Goal: Use online tool/utility: Utilize a website feature to perform a specific function

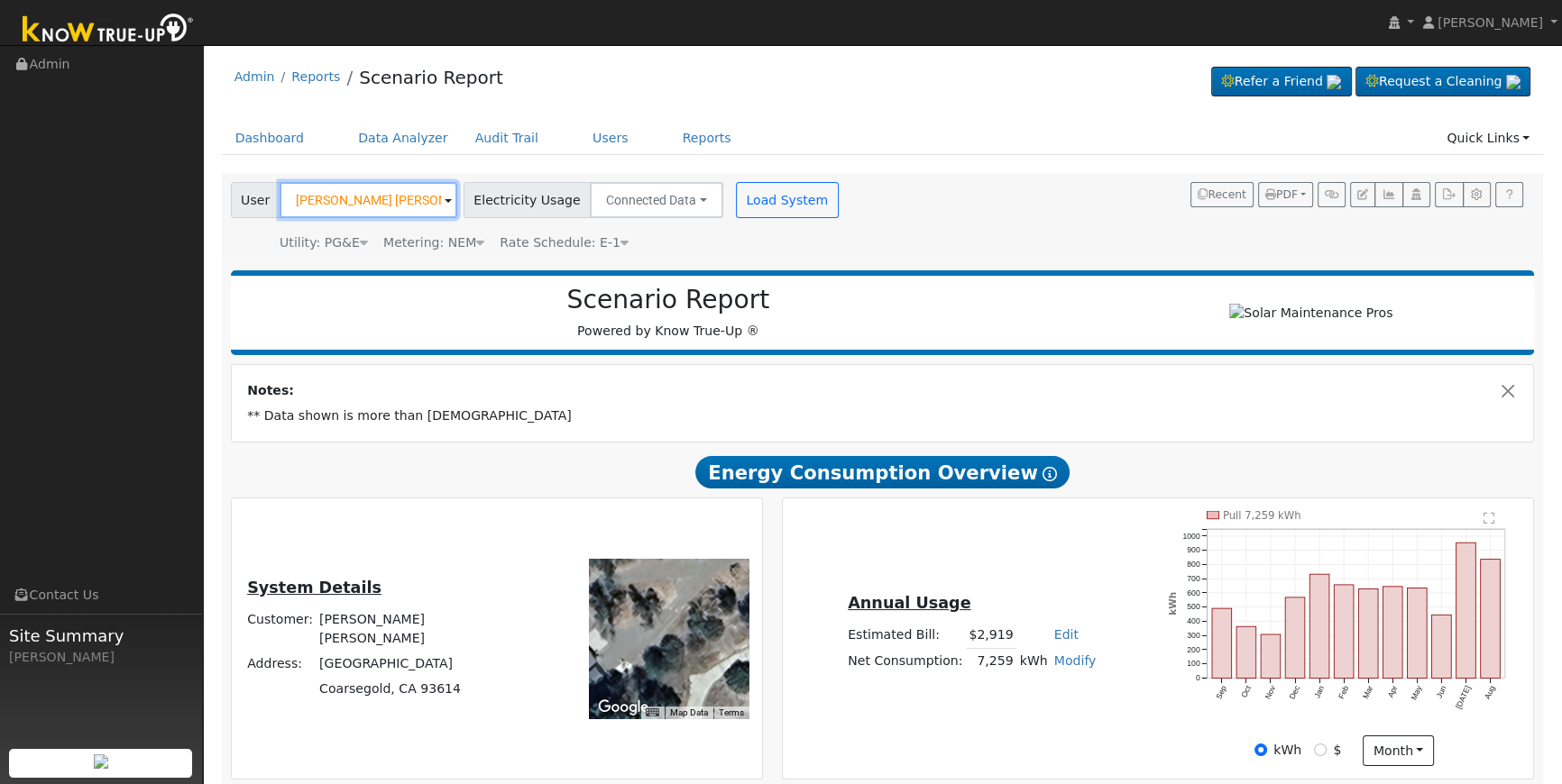
click at [394, 200] on input "[PERSON_NAME] [PERSON_NAME]" at bounding box center [369, 200] width 178 height 36
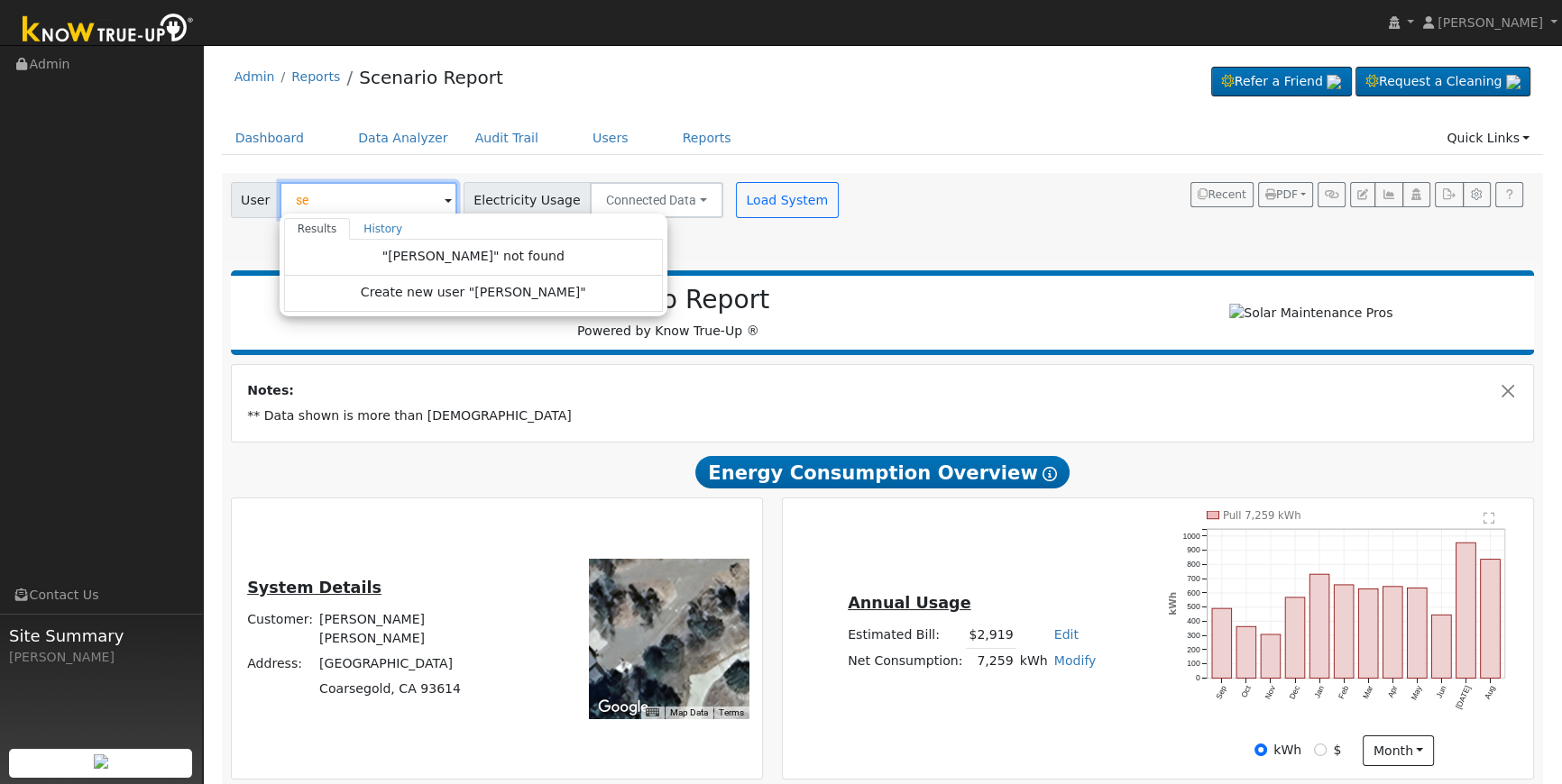
type input "s"
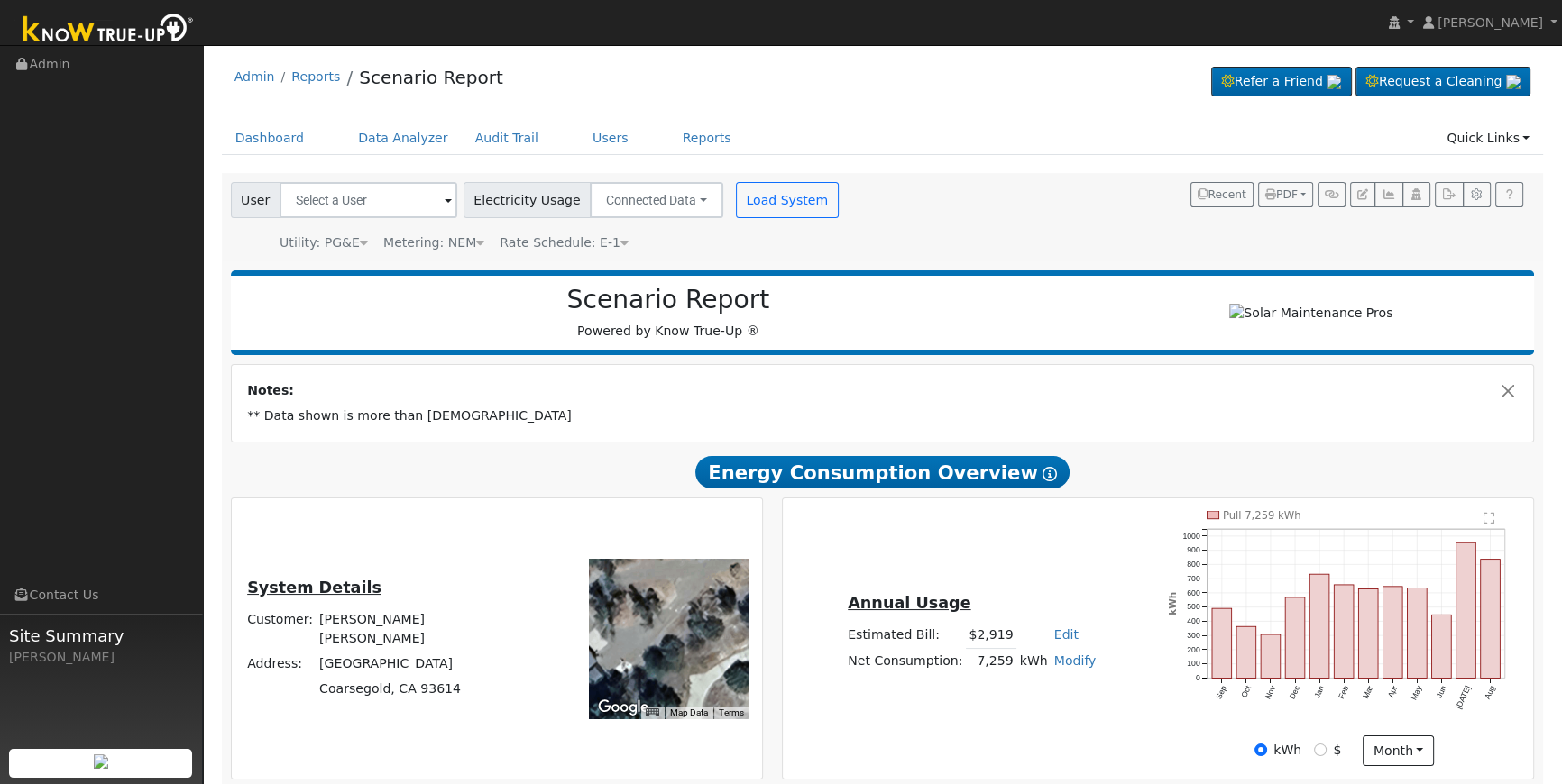
click at [909, 124] on ul "Dashboard Data Analyzer Audit Trail Users Reports Quick Links Quick Add Quick C…" at bounding box center [882, 138] width 1322 height 33
click at [369, 202] on input "text" at bounding box center [369, 200] width 178 height 36
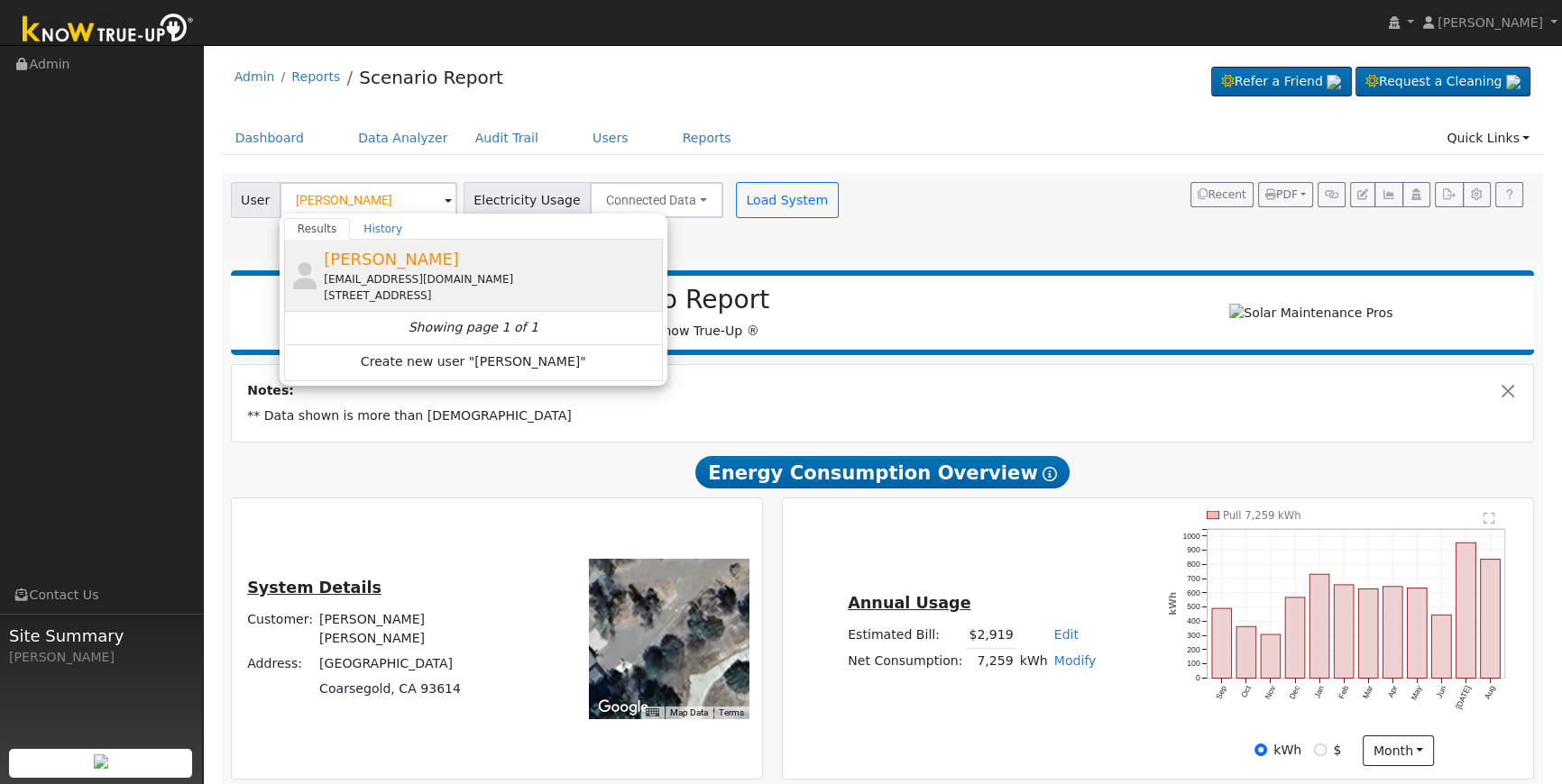
click at [411, 278] on div "[EMAIL_ADDRESS][DOMAIN_NAME]" at bounding box center [491, 280] width 335 height 16
type input "[PERSON_NAME]"
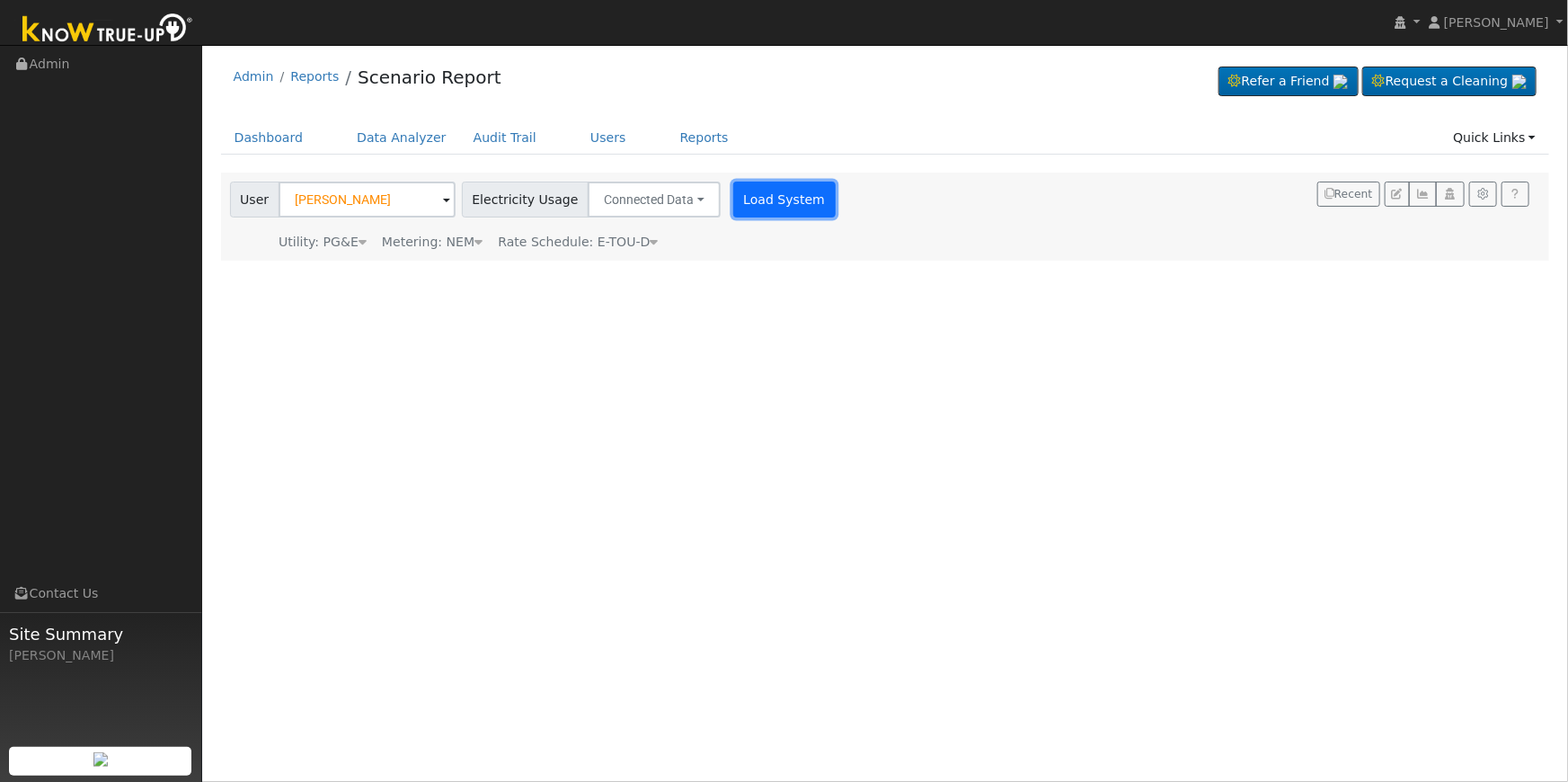
click at [759, 202] on button "Load System" at bounding box center [784, 199] width 103 height 36
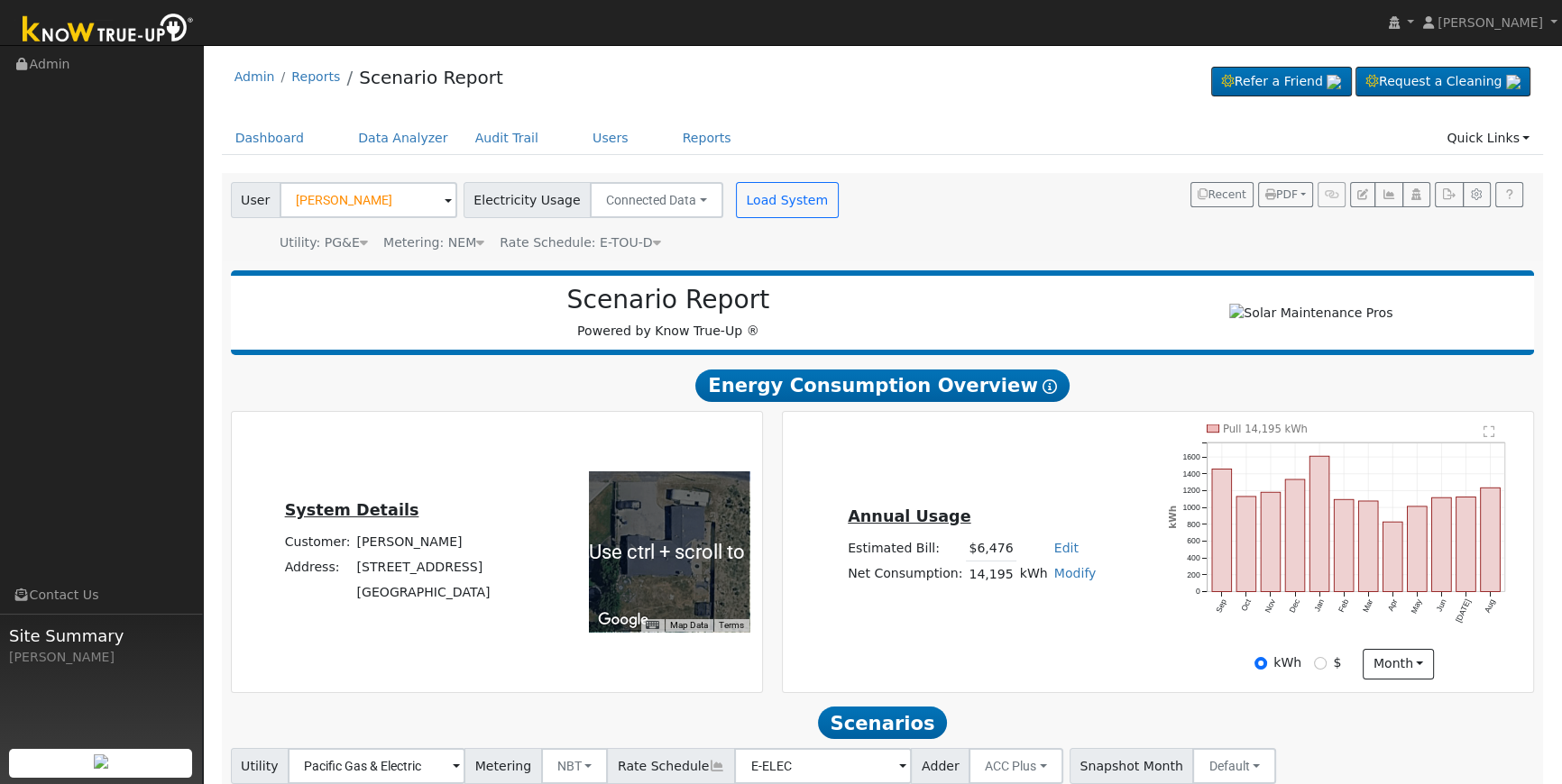
click at [949, 273] on div "Scenario Report Powered by Know True-Up ®" at bounding box center [882, 313] width 1304 height 85
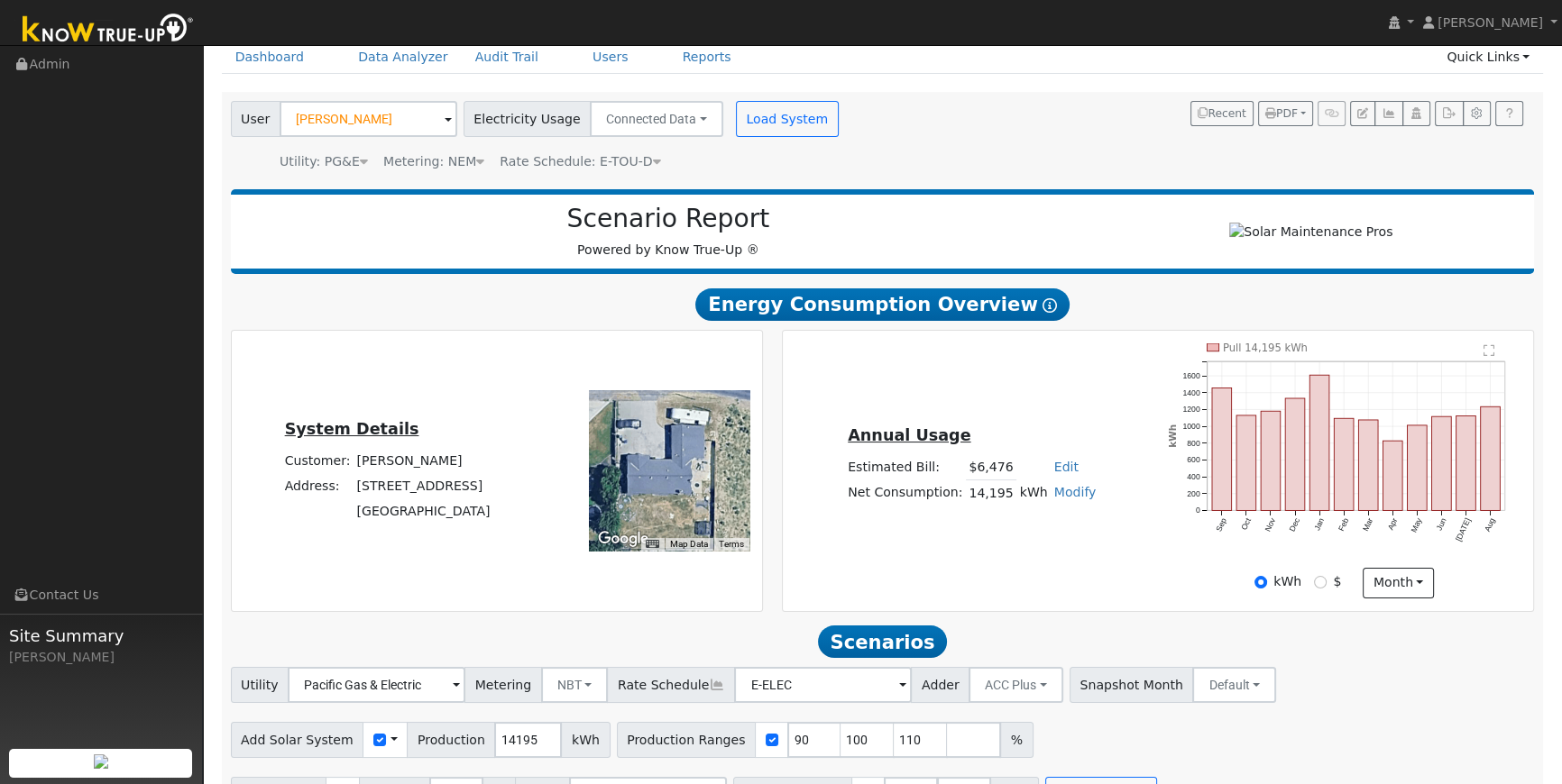
scroll to position [135, 0]
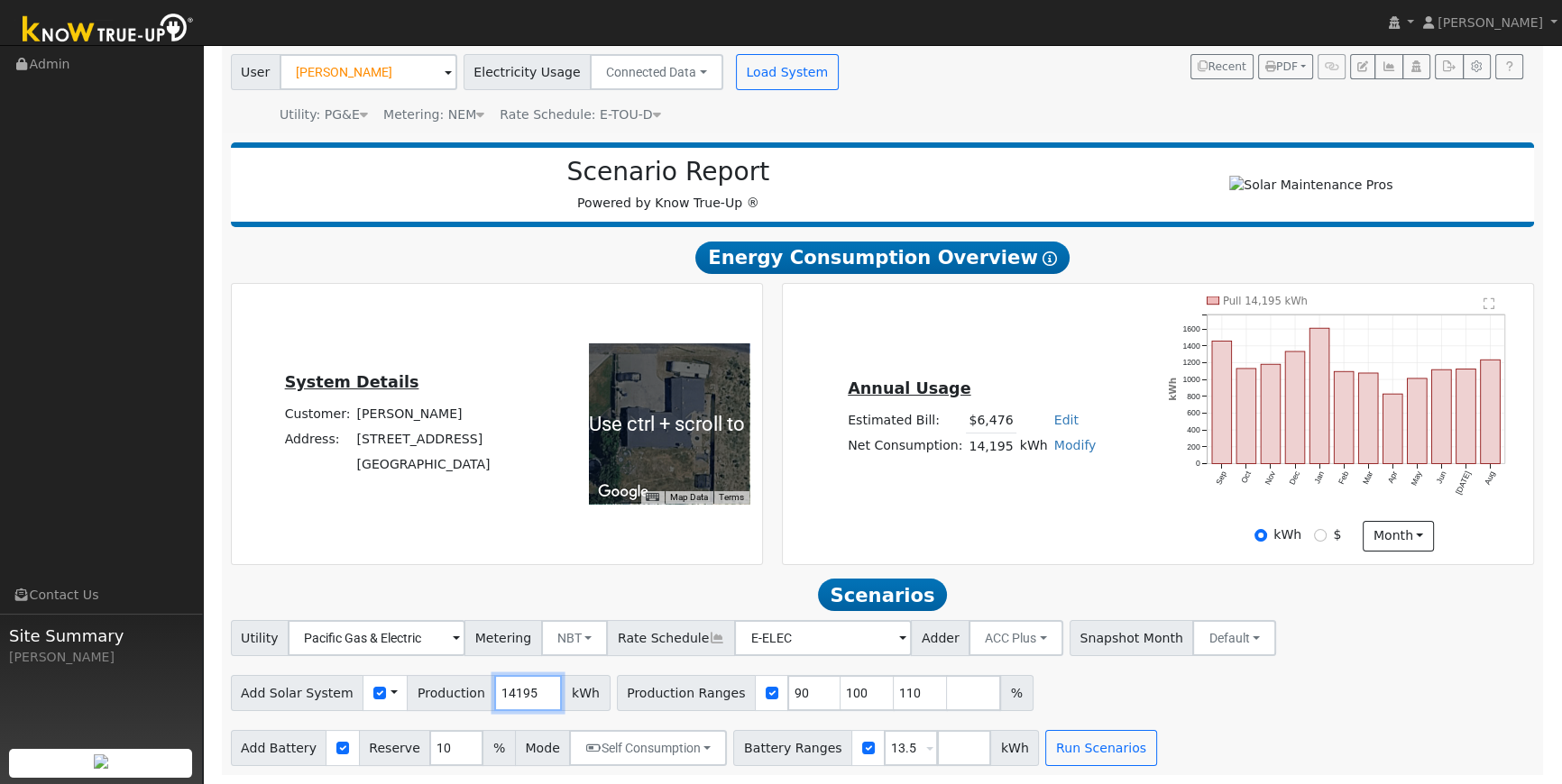
click at [503, 694] on input "14195" at bounding box center [528, 693] width 68 height 36
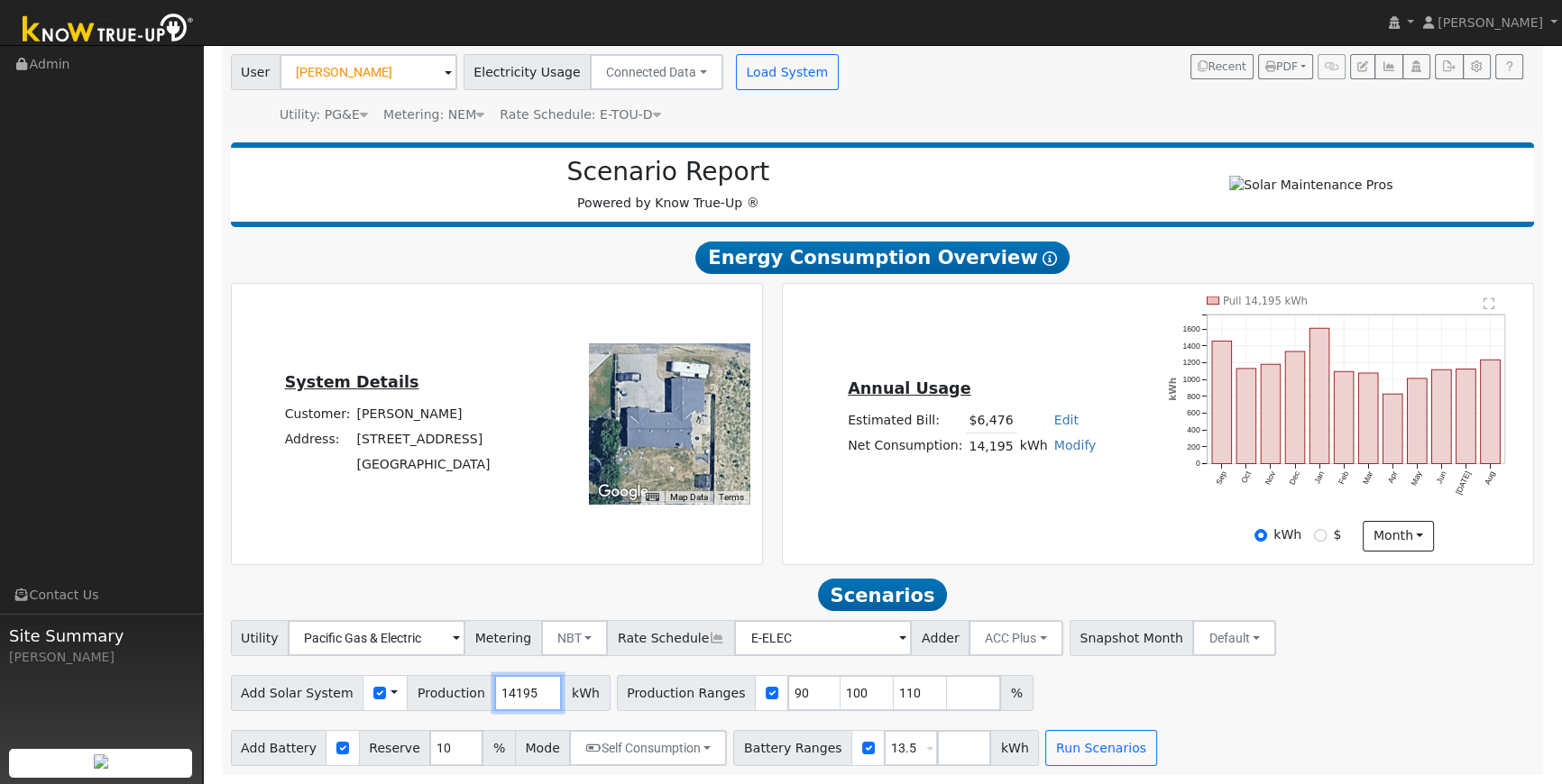
drag, startPoint x: 503, startPoint y: 694, endPoint x: 509, endPoint y: 675, distance: 19.9
click at [509, 676] on input "14195" at bounding box center [528, 693] width 68 height 36
type input "18294"
click at [787, 688] on input "90" at bounding box center [814, 693] width 54 height 36
type input "100"
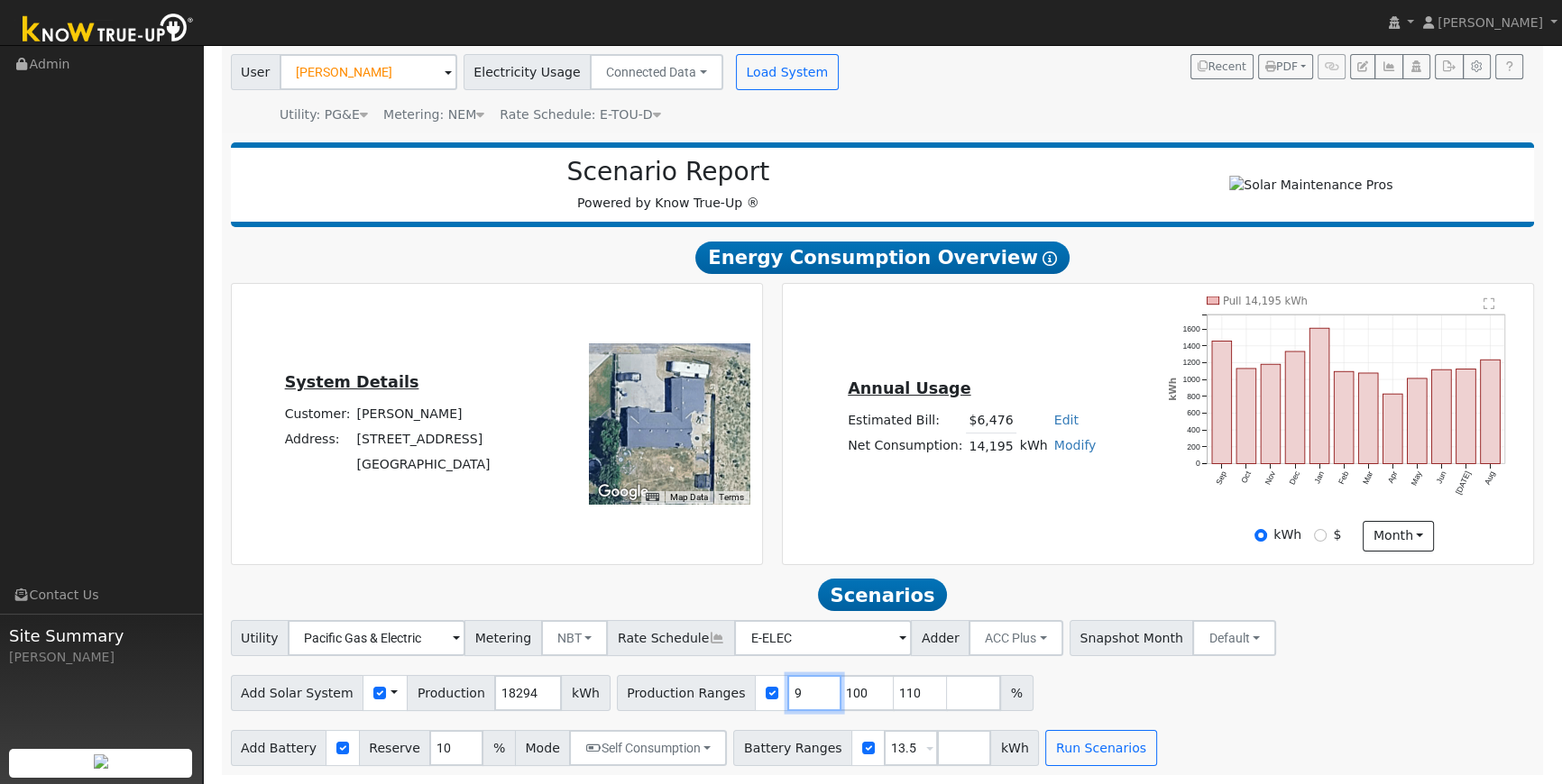
type input "110"
type input "100"
click at [960, 678] on div "Add Solar System Use CSV Data Production 18294 kWh Production Ranges 100 %" at bounding box center [881, 690] width 1310 height 42
drag, startPoint x: 1360, startPoint y: 723, endPoint x: 1413, endPoint y: 633, distance: 104.4
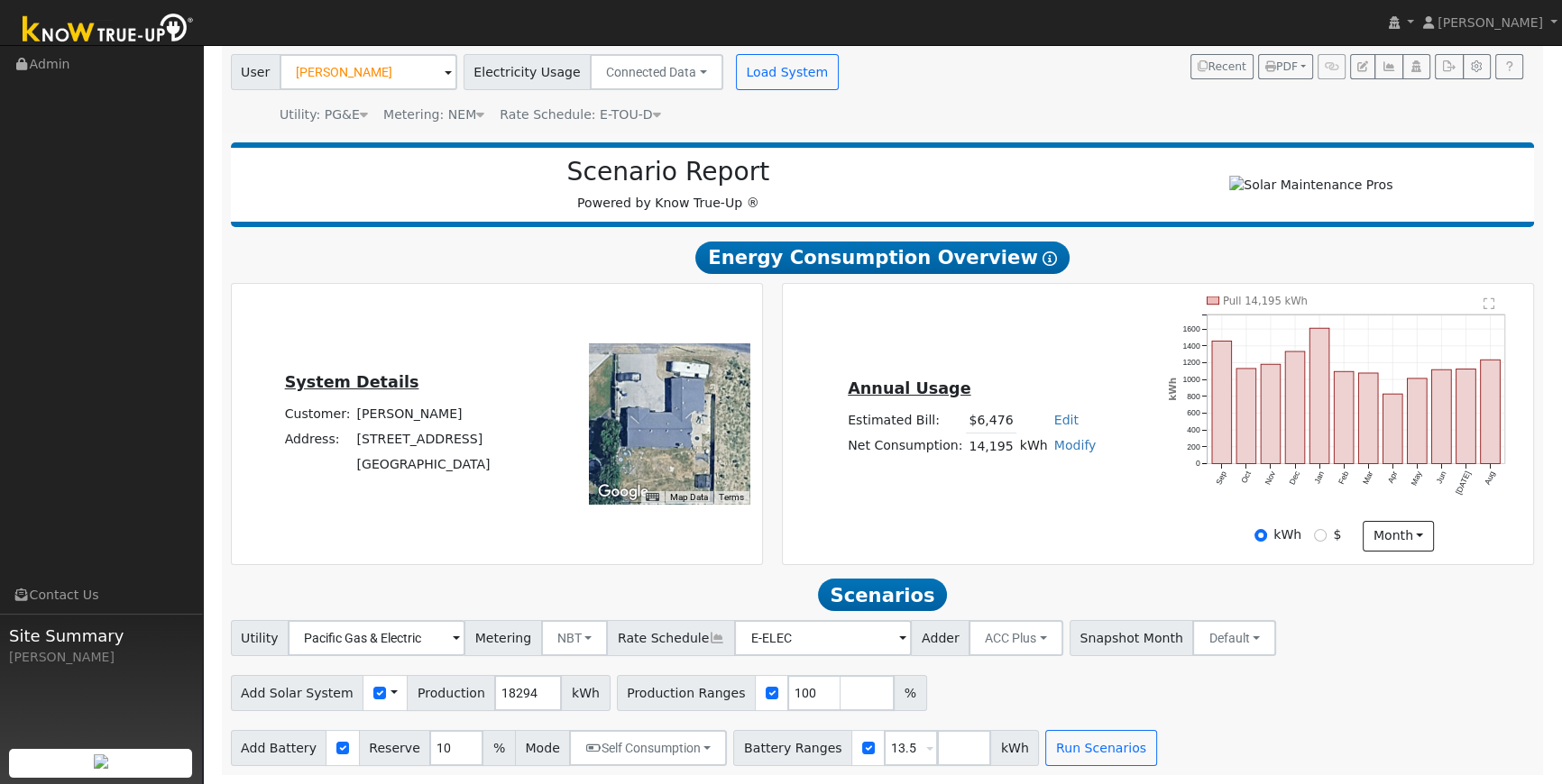
click at [1362, 717] on div "Utility Pacific Gas & Electric Metering NBT NEM NBT Rate Schedule E-ELEC Adder …" at bounding box center [882, 693] width 1323 height 146
click at [1413, 633] on div "Utility Pacific Gas & Electric Metering NBT NEM NBT Rate Schedule E-ELEC Adder …" at bounding box center [881, 634] width 1310 height 42
click at [883, 743] on input "13.5" at bounding box center [910, 748] width 54 height 36
type input "1"
type input "20"
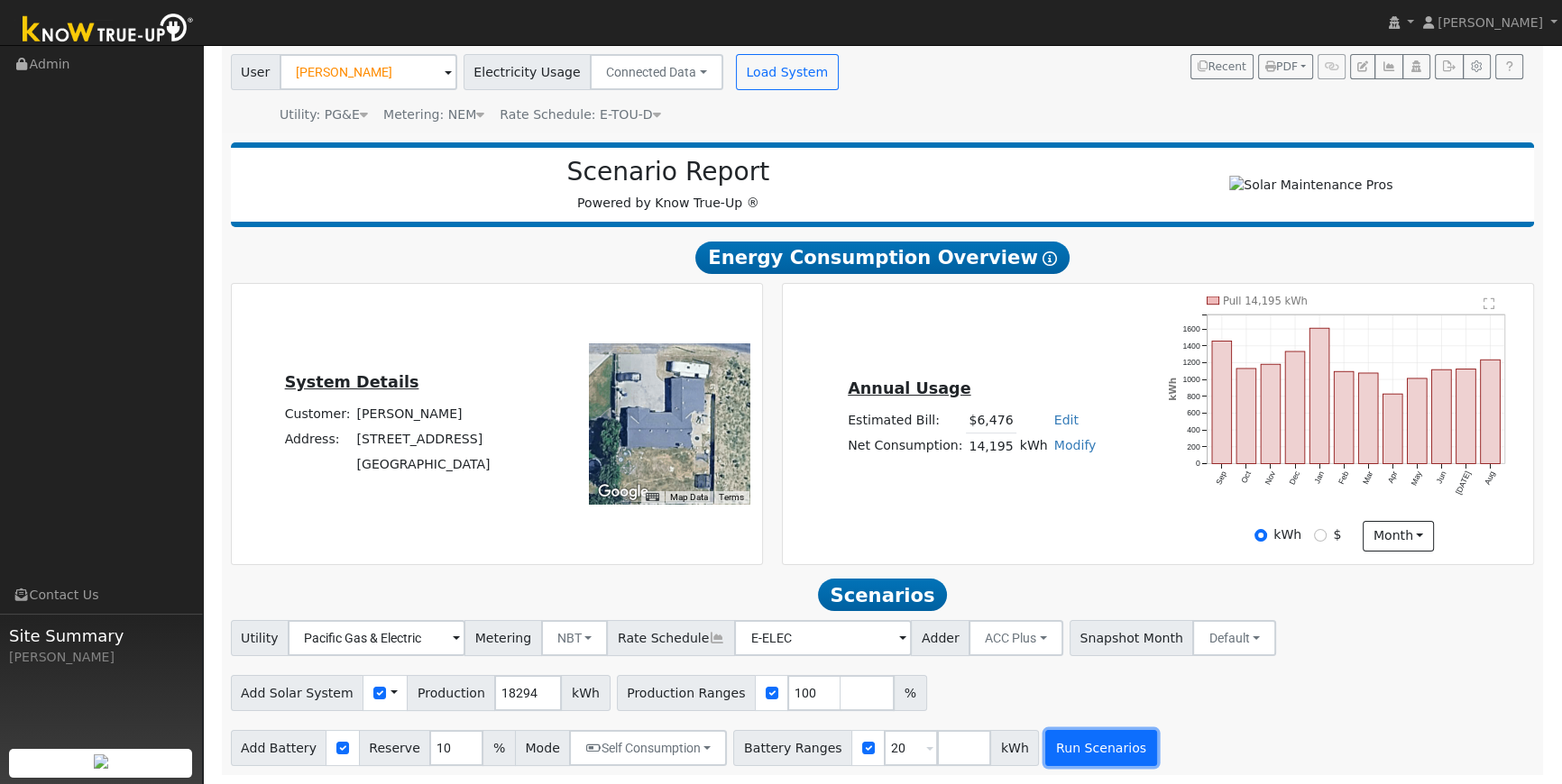
click at [1049, 747] on button "Run Scenarios" at bounding box center [1100, 748] width 111 height 36
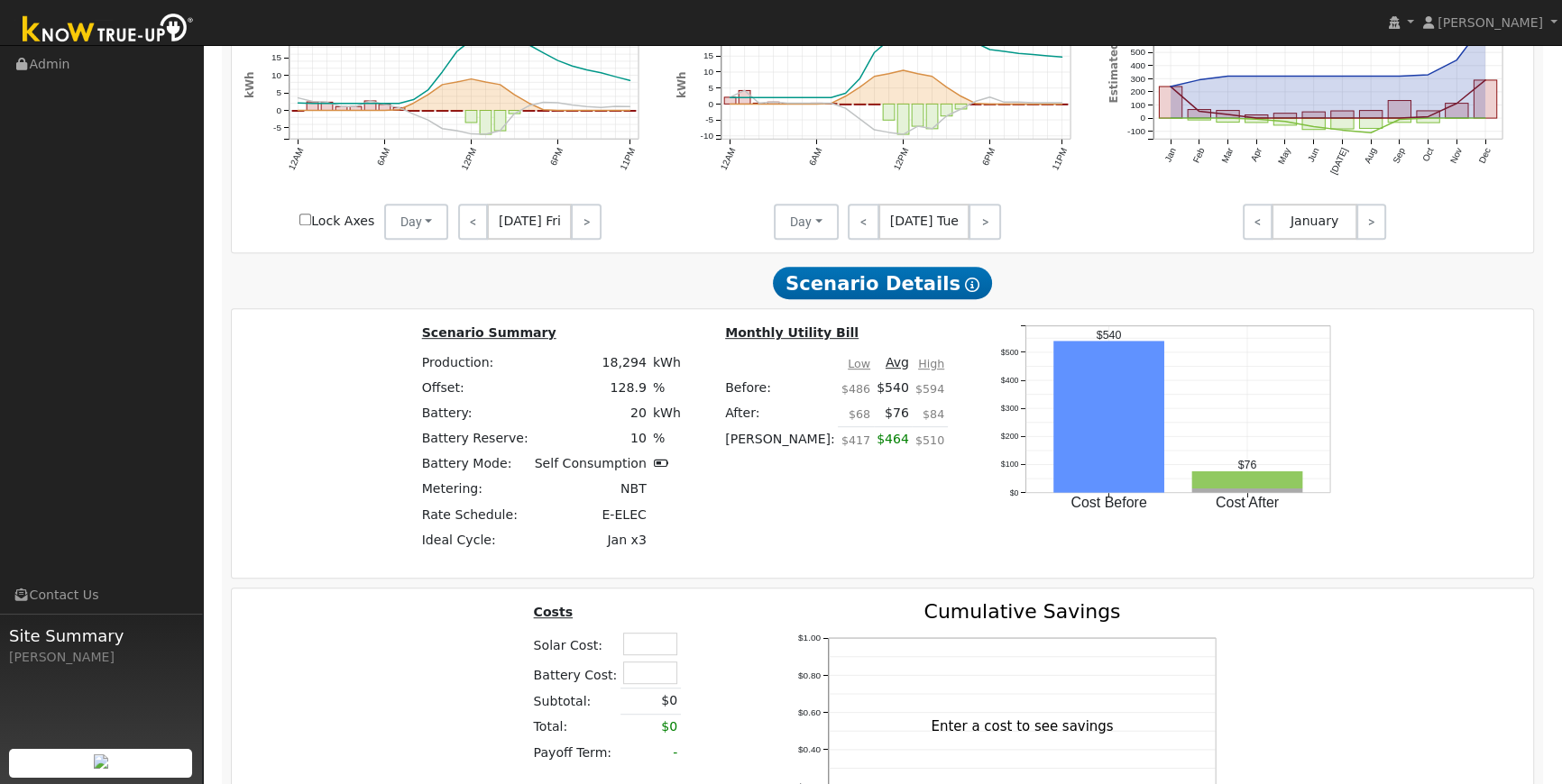
scroll to position [1258, 0]
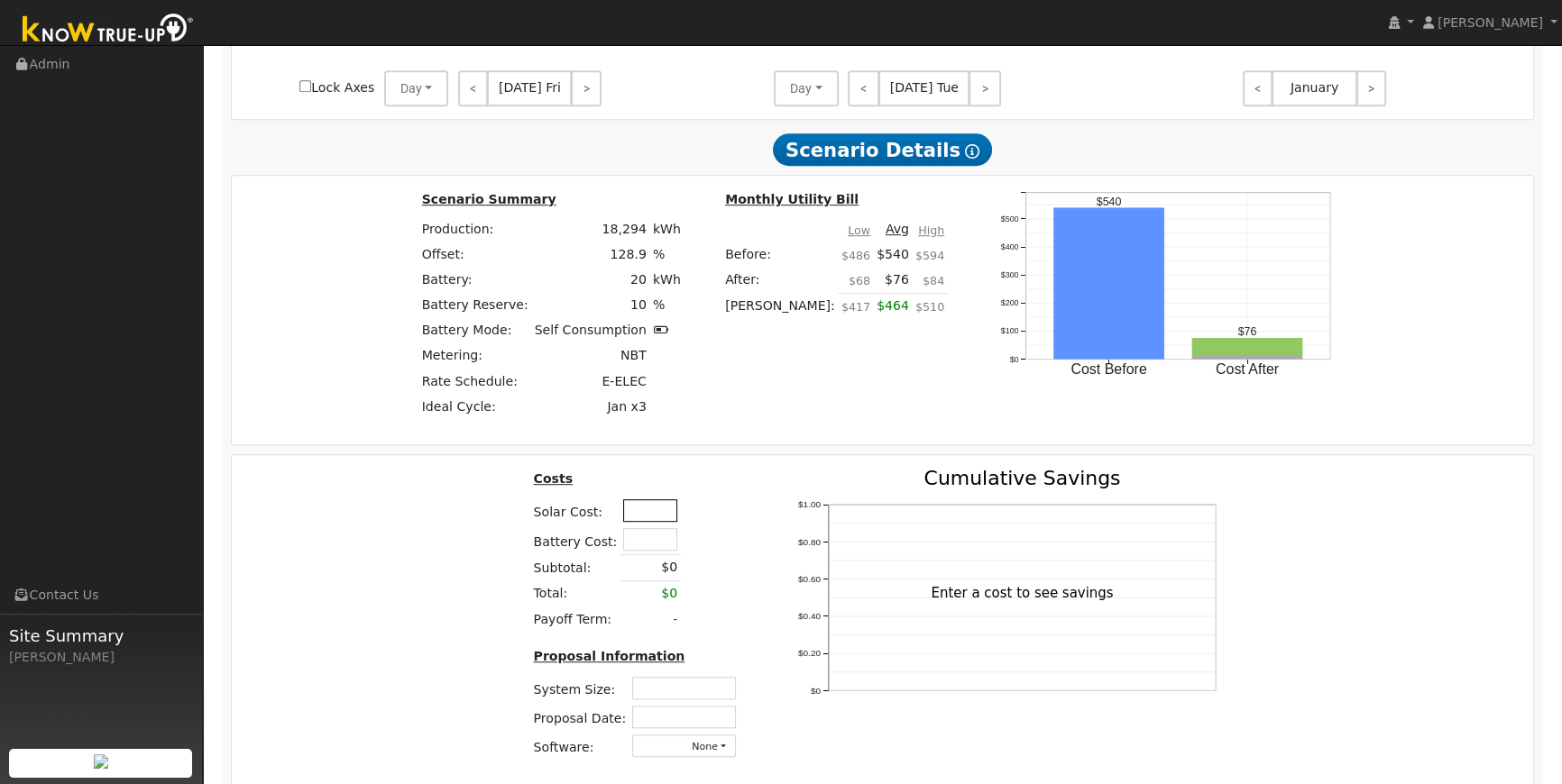
click at [632, 515] on input "text" at bounding box center [651, 510] width 54 height 23
click at [726, 570] on table "Costs Solar Cost: $62,500 Battery Cost: Subtotal: $0 Total: $0 Payoff Term: -" at bounding box center [639, 550] width 216 height 164
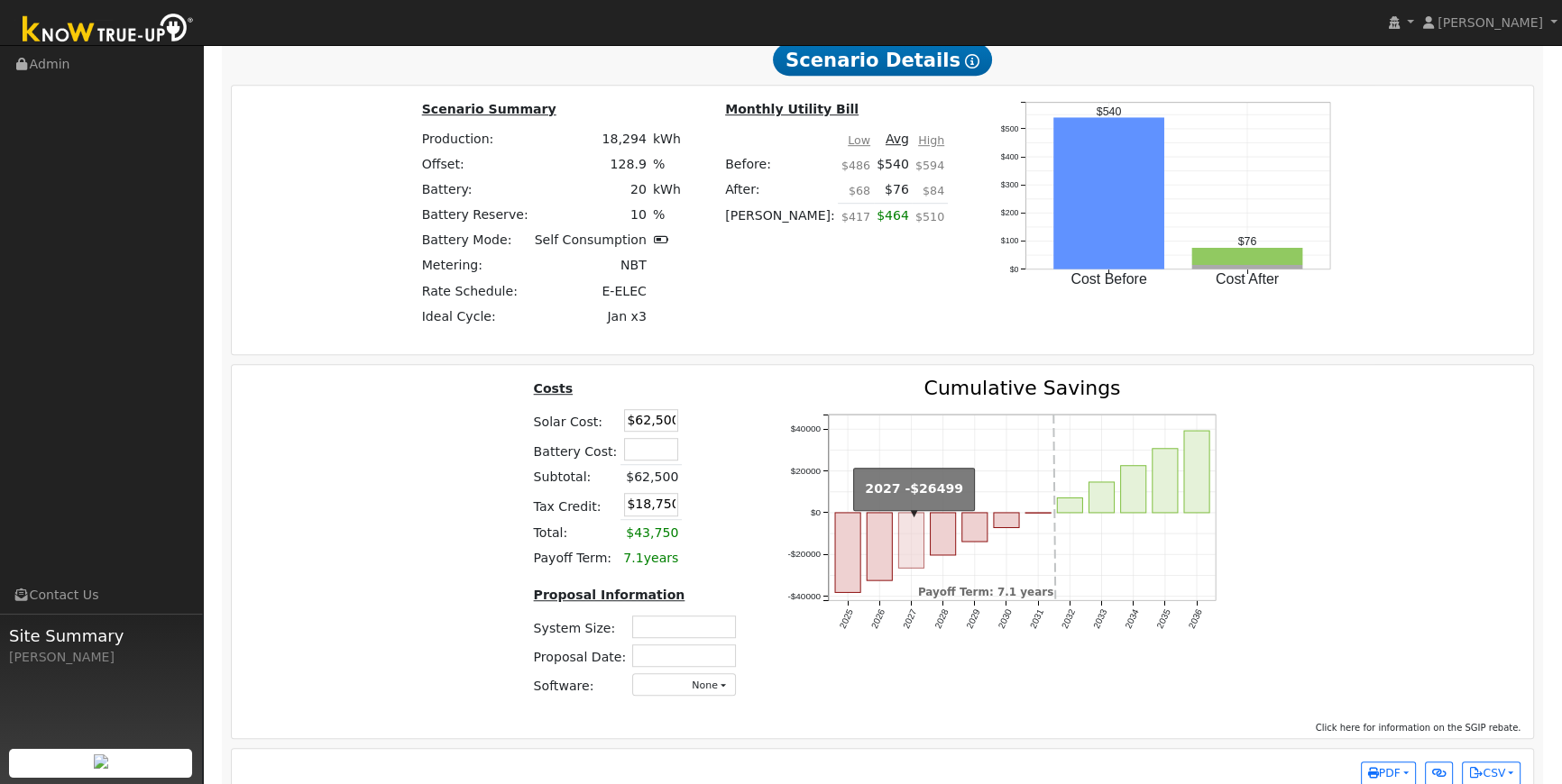
scroll to position [1388, 0]
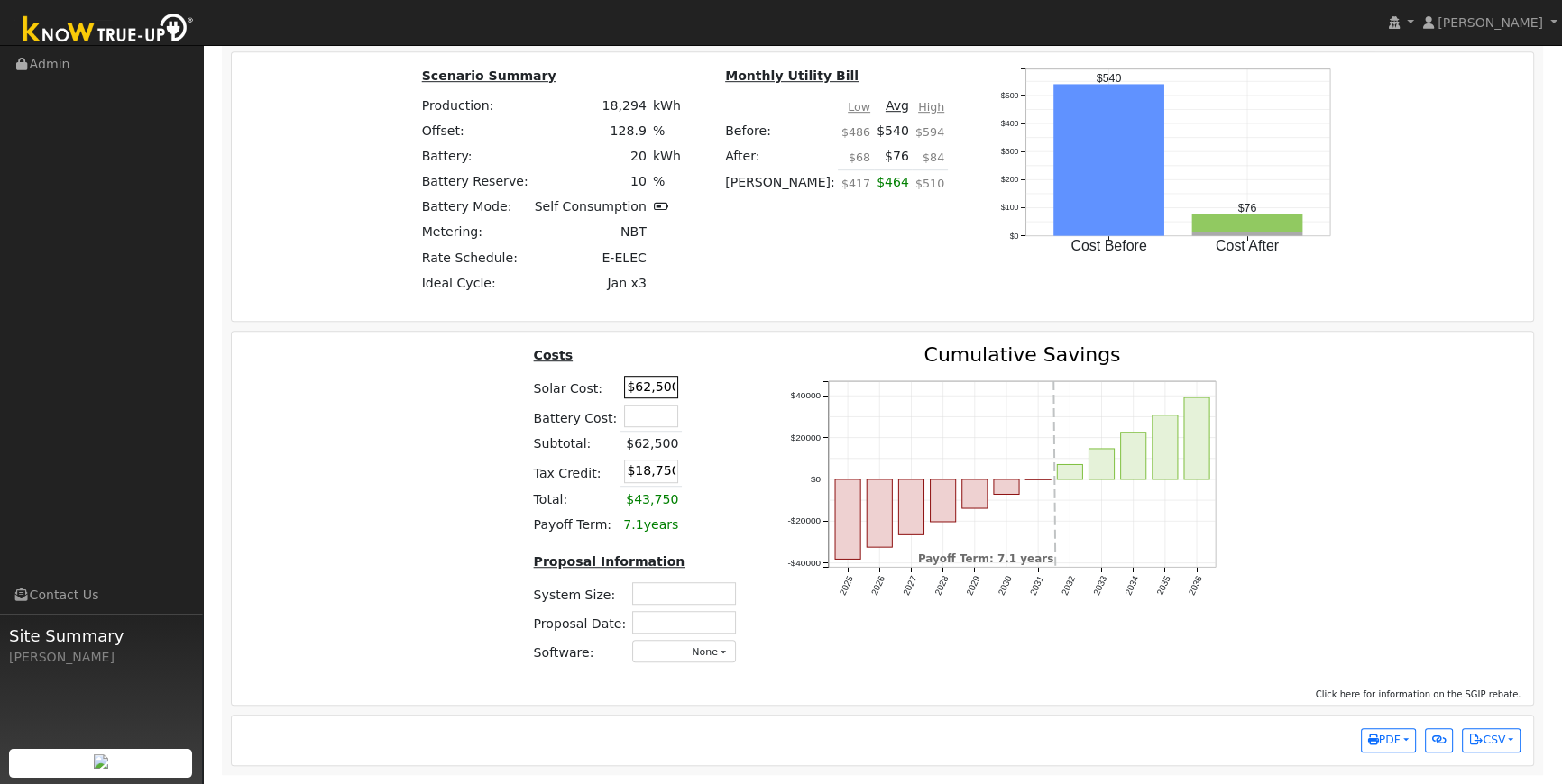
click at [649, 387] on input "$62,500" at bounding box center [651, 387] width 54 height 23
type input "$56,650"
type input "$16,995"
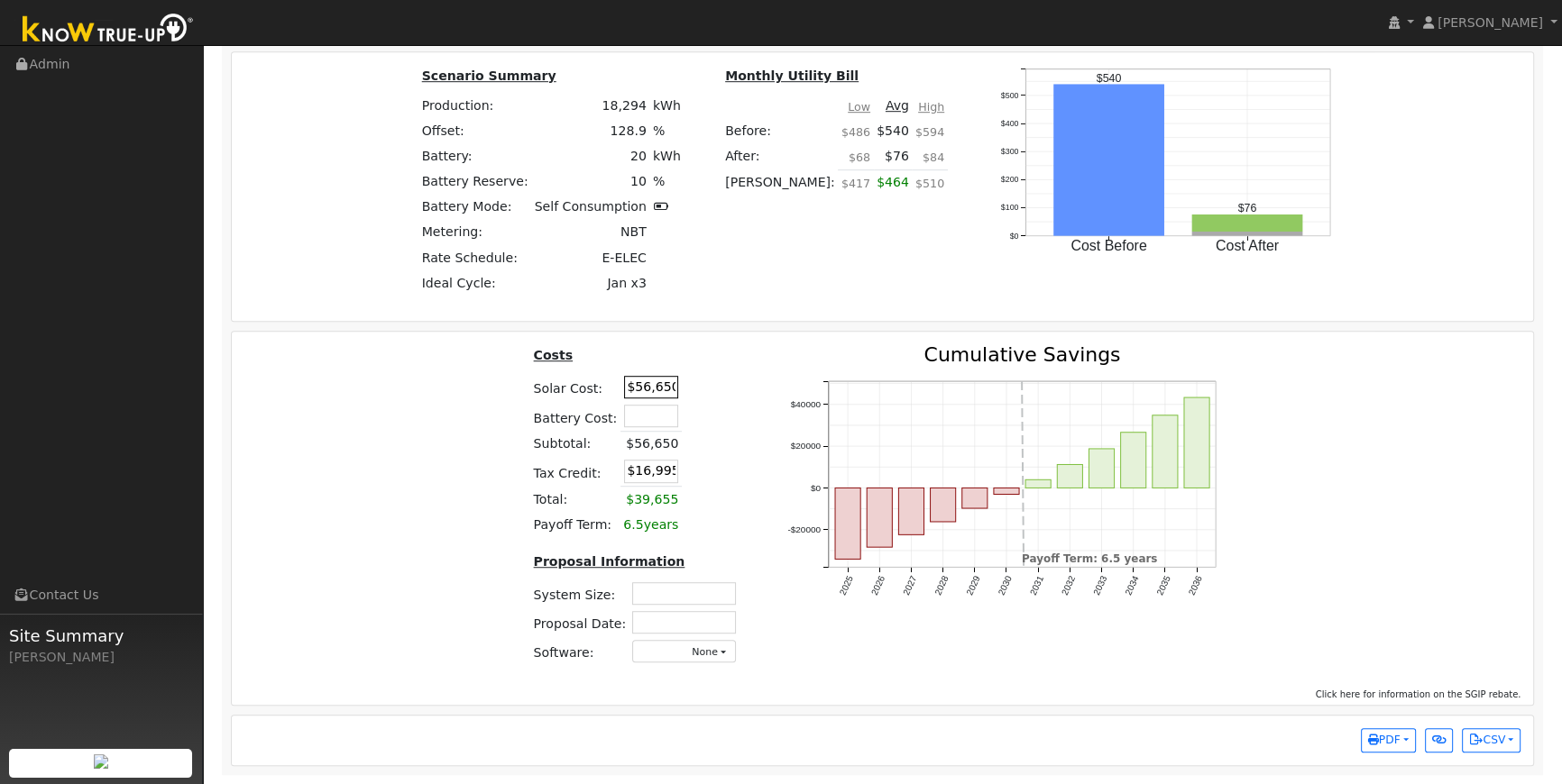
click at [649, 387] on input "$56,650" at bounding box center [651, 387] width 54 height 23
type input "$62,500"
type input "$18,750"
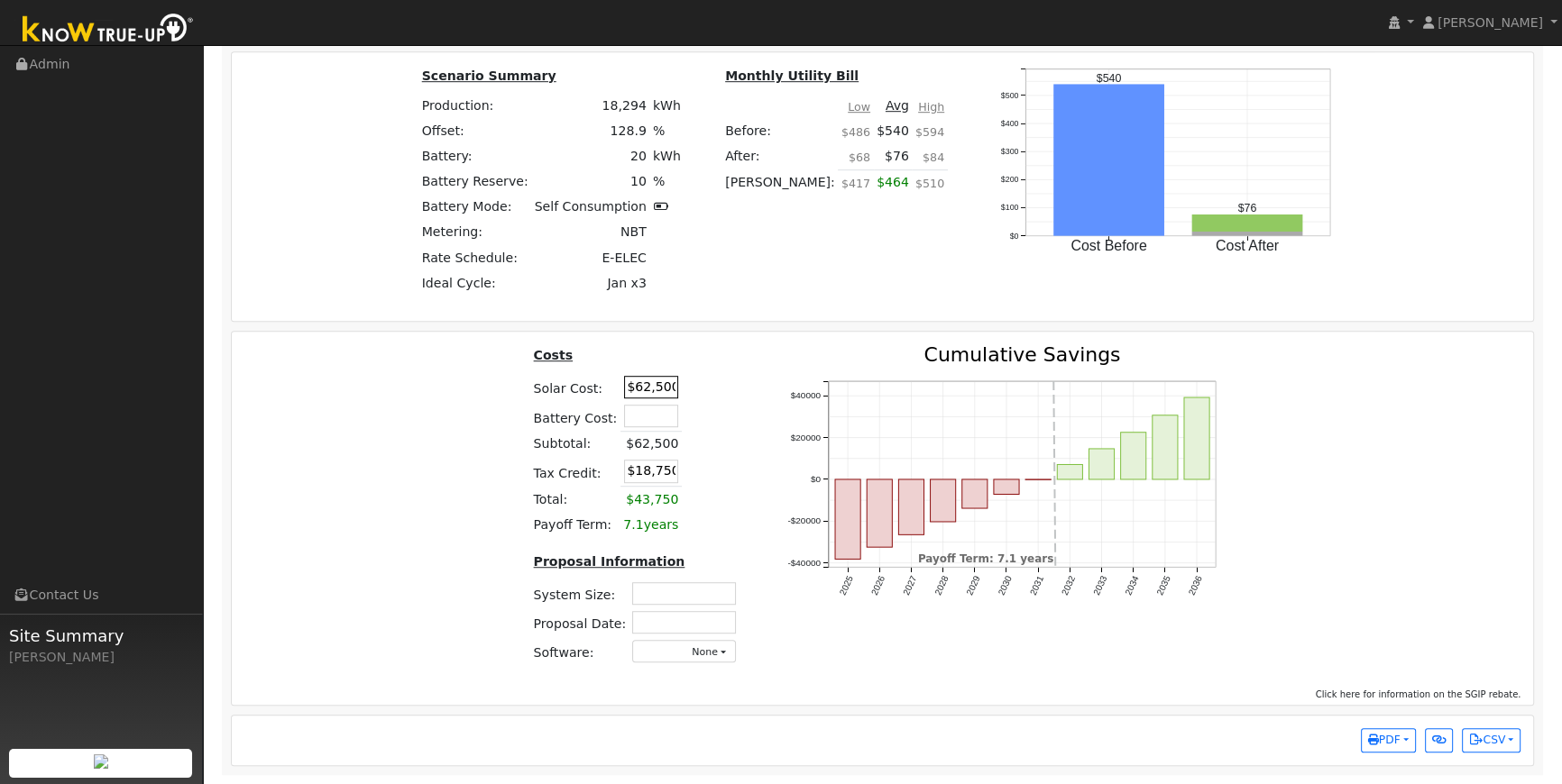
scroll to position [0, 0]
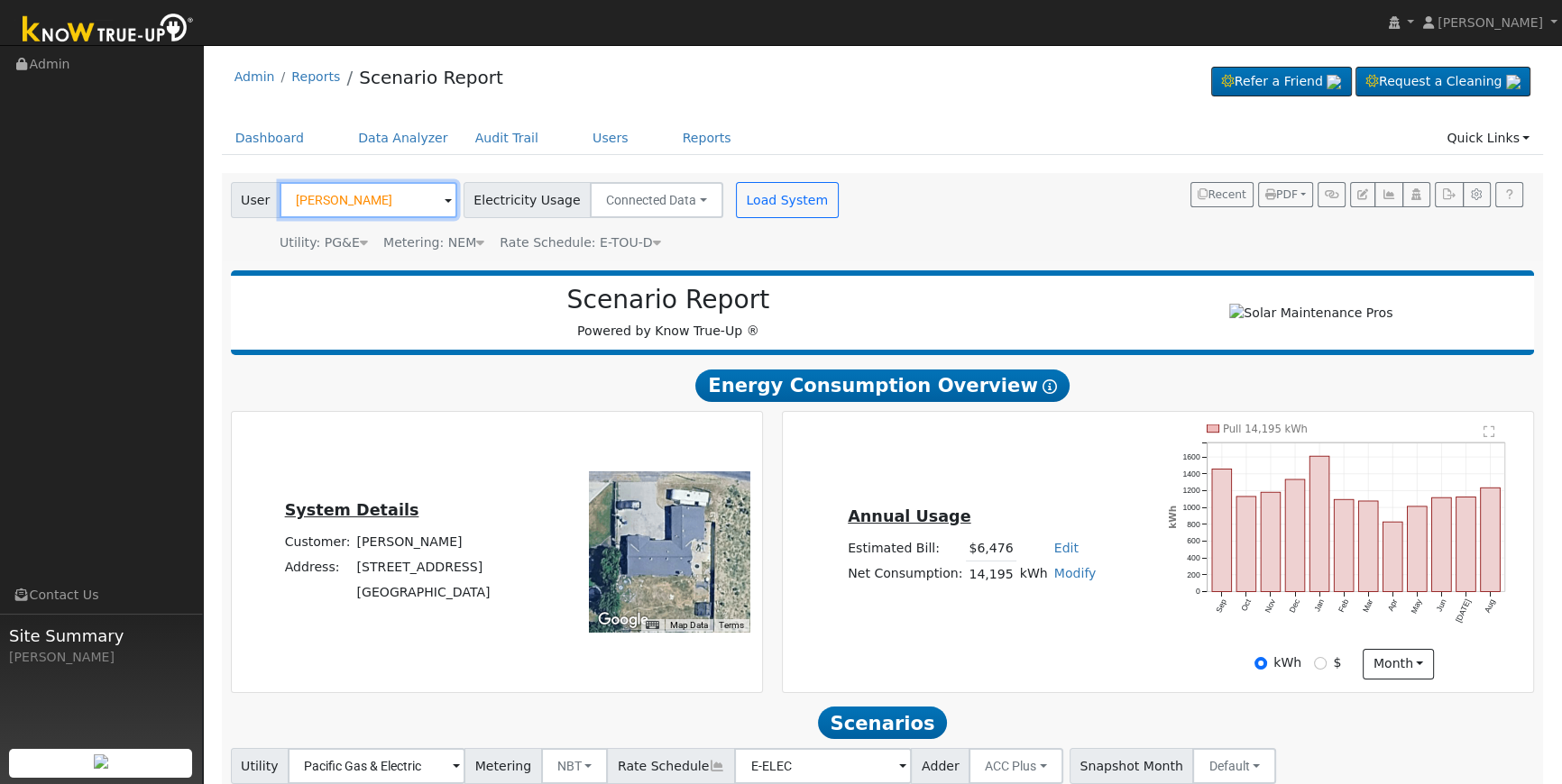
click at [403, 208] on input "[PERSON_NAME]" at bounding box center [369, 200] width 178 height 36
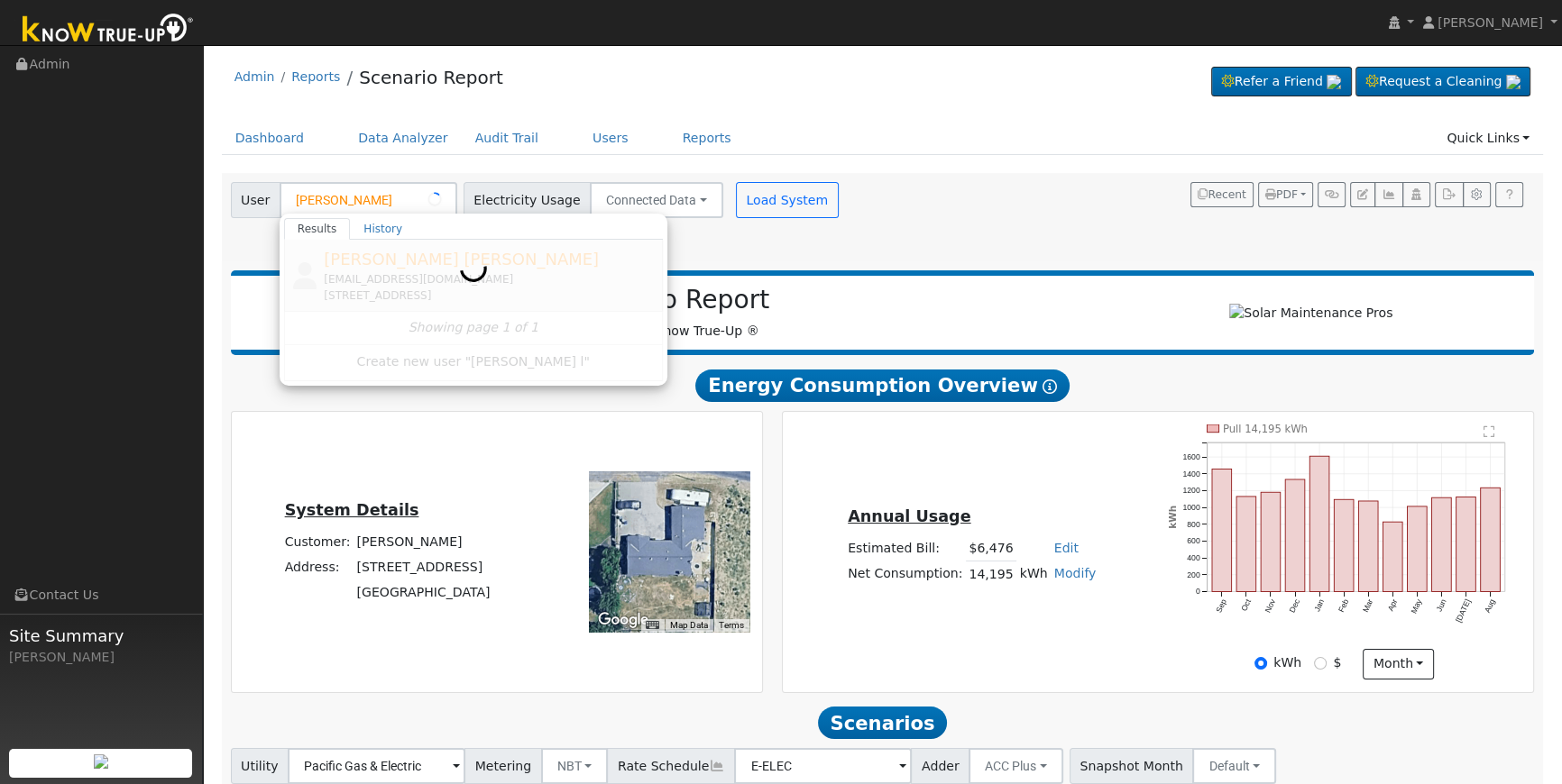
click at [433, 280] on div "[PERSON_NAME] [PERSON_NAME] [EMAIL_ADDRESS][DOMAIN_NAME] [STREET_ADDRESS] Showi…" at bounding box center [473, 310] width 379 height 141
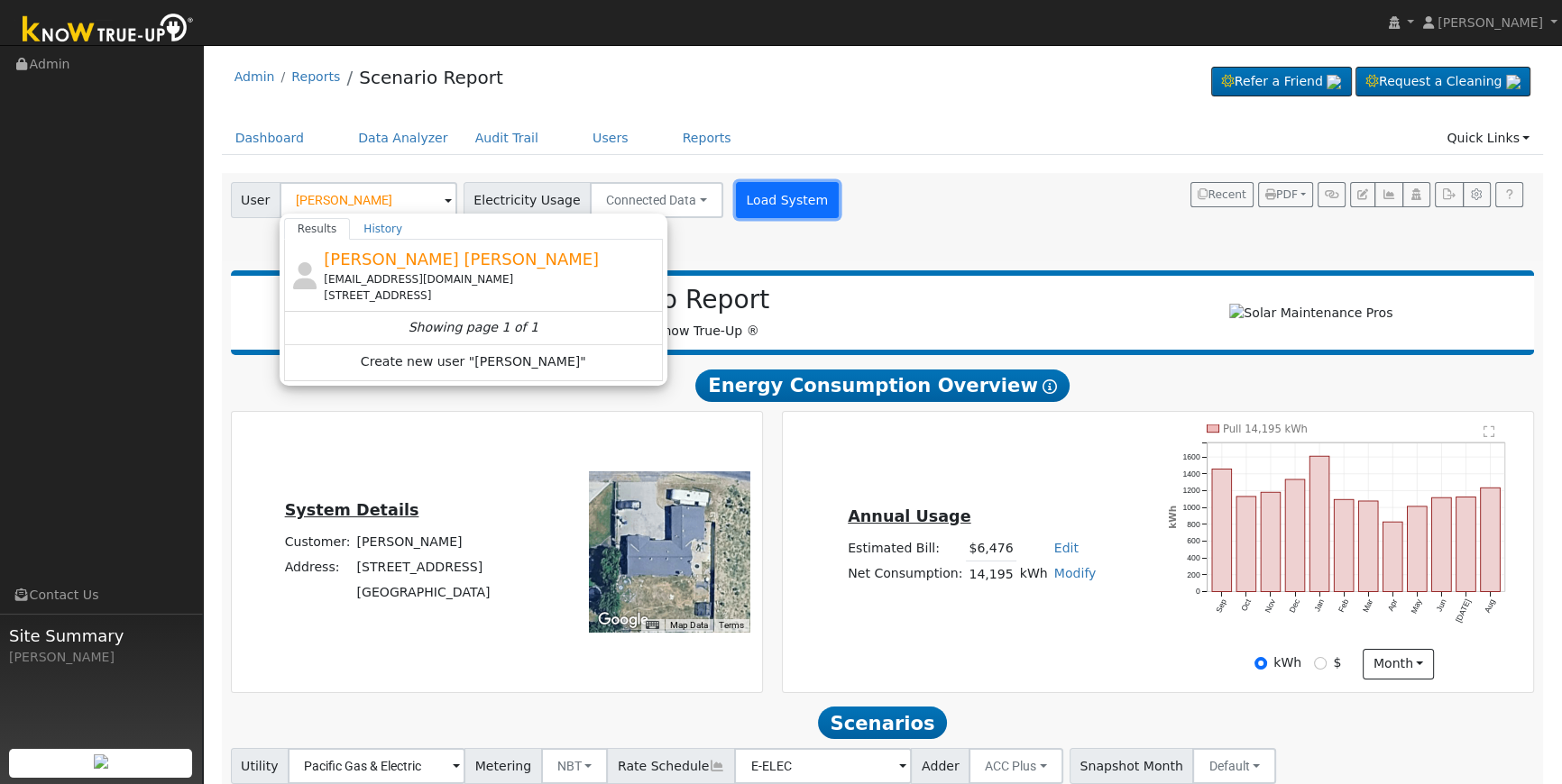
click at [787, 197] on button "Load System" at bounding box center [786, 200] width 103 height 36
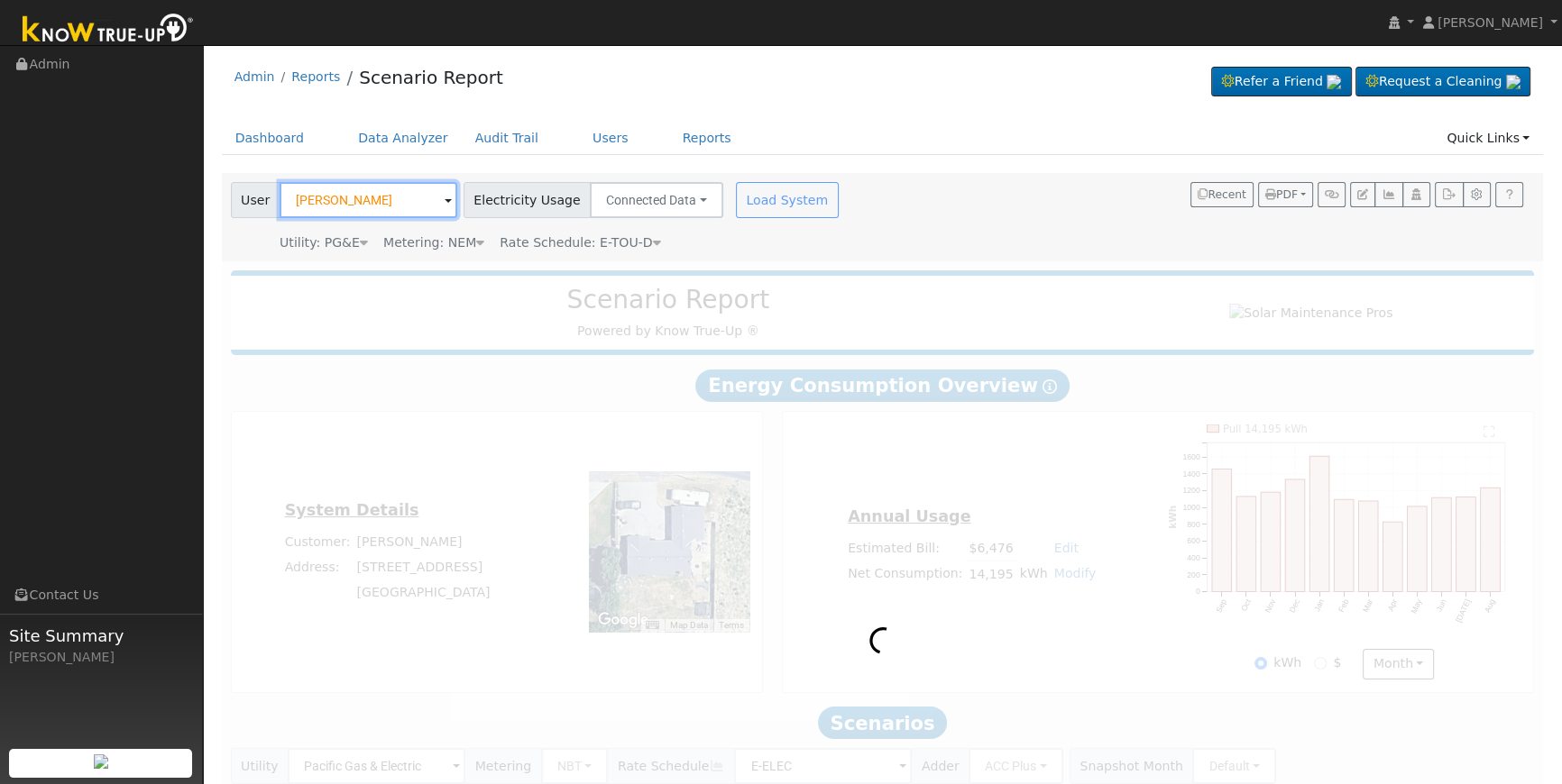
click at [414, 199] on input "[PERSON_NAME]" at bounding box center [369, 200] width 178 height 36
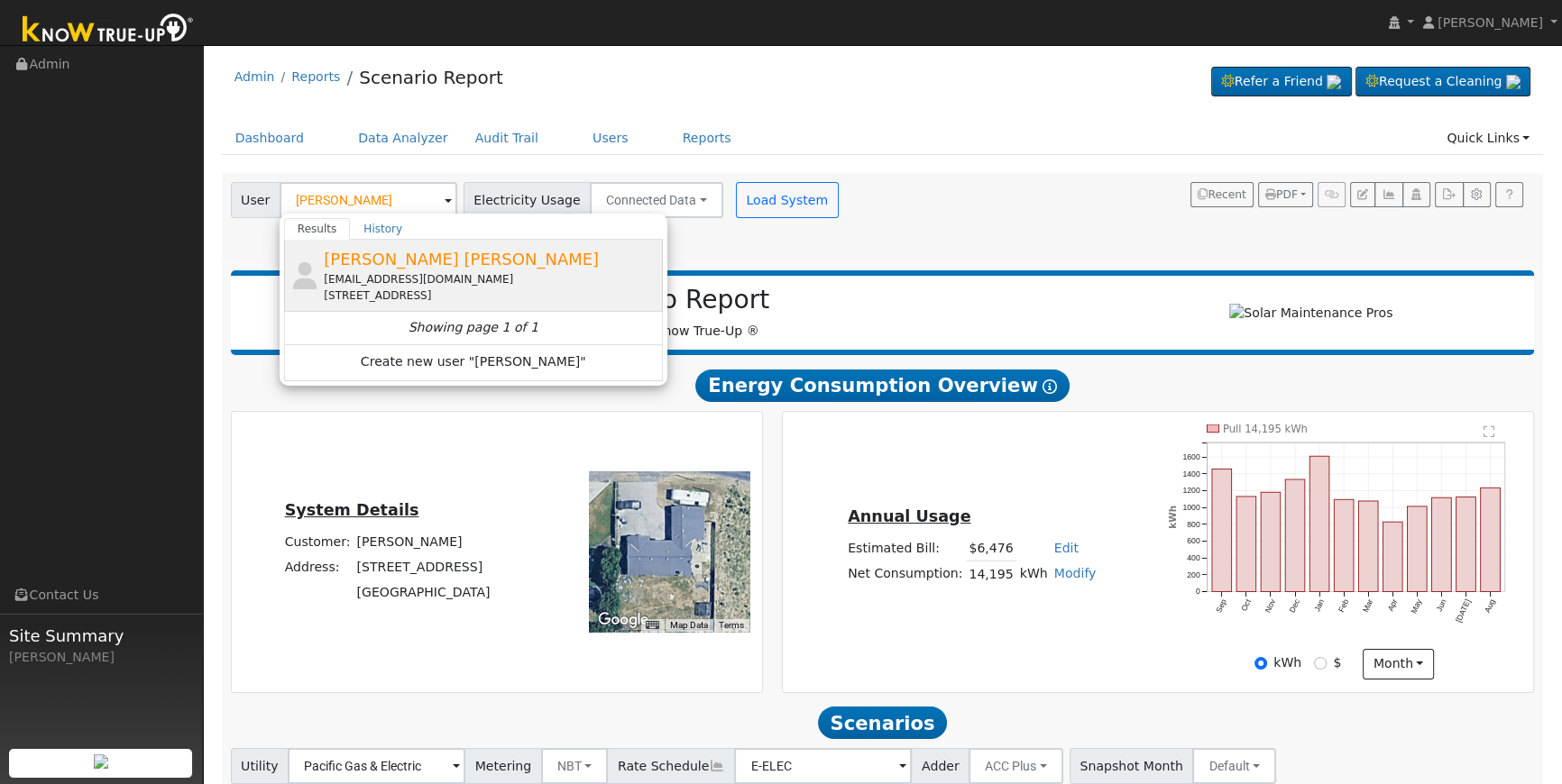
click at [451, 282] on div "[EMAIL_ADDRESS][DOMAIN_NAME]" at bounding box center [491, 280] width 335 height 16
type input "[PERSON_NAME] [PERSON_NAME]"
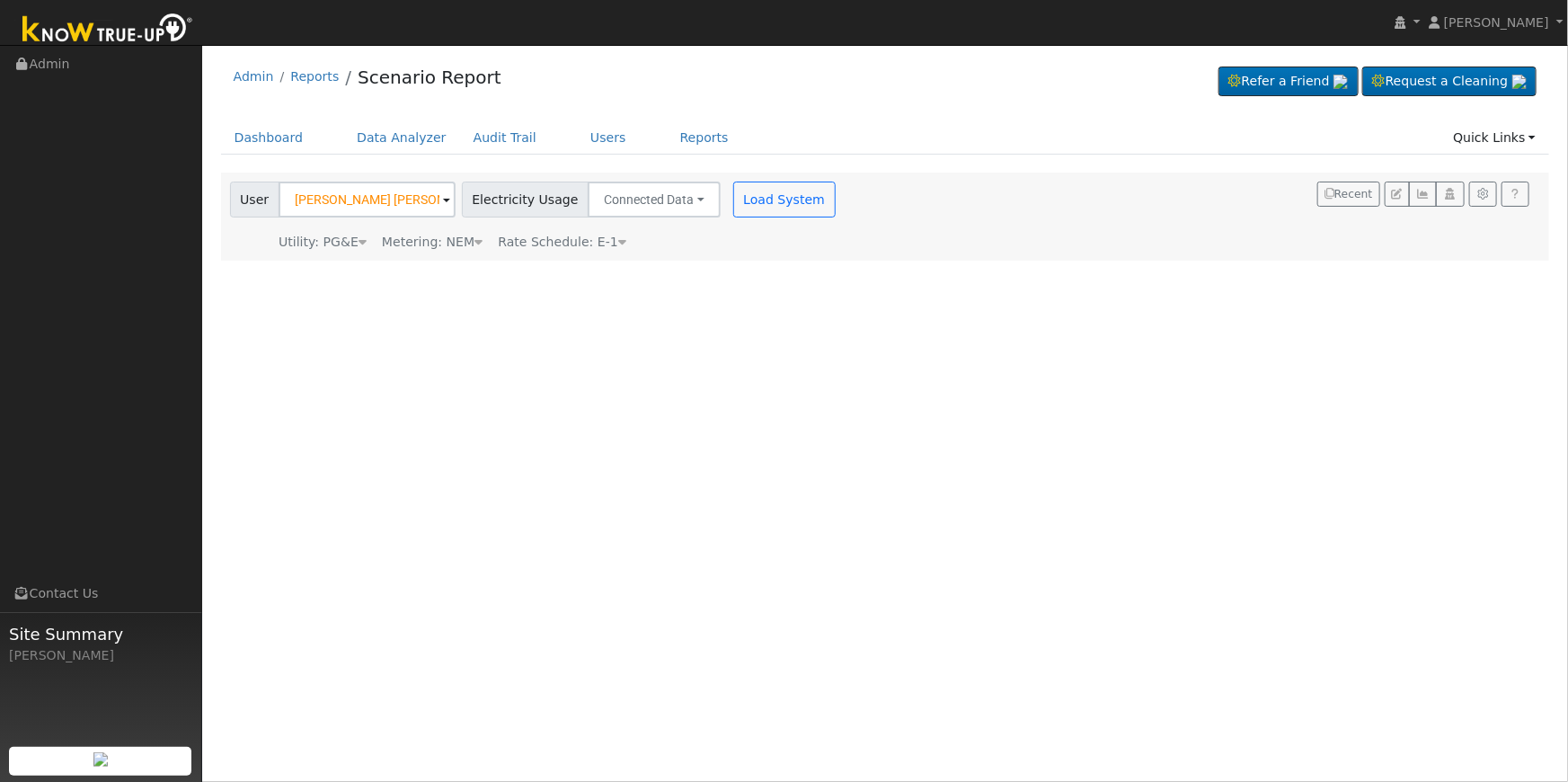
click at [786, 175] on div "User [PERSON_NAME] [PERSON_NAME] Account Default Account Default Account [STREE…" at bounding box center [534, 196] width 616 height 42
click at [771, 208] on button "Load System" at bounding box center [784, 199] width 103 height 36
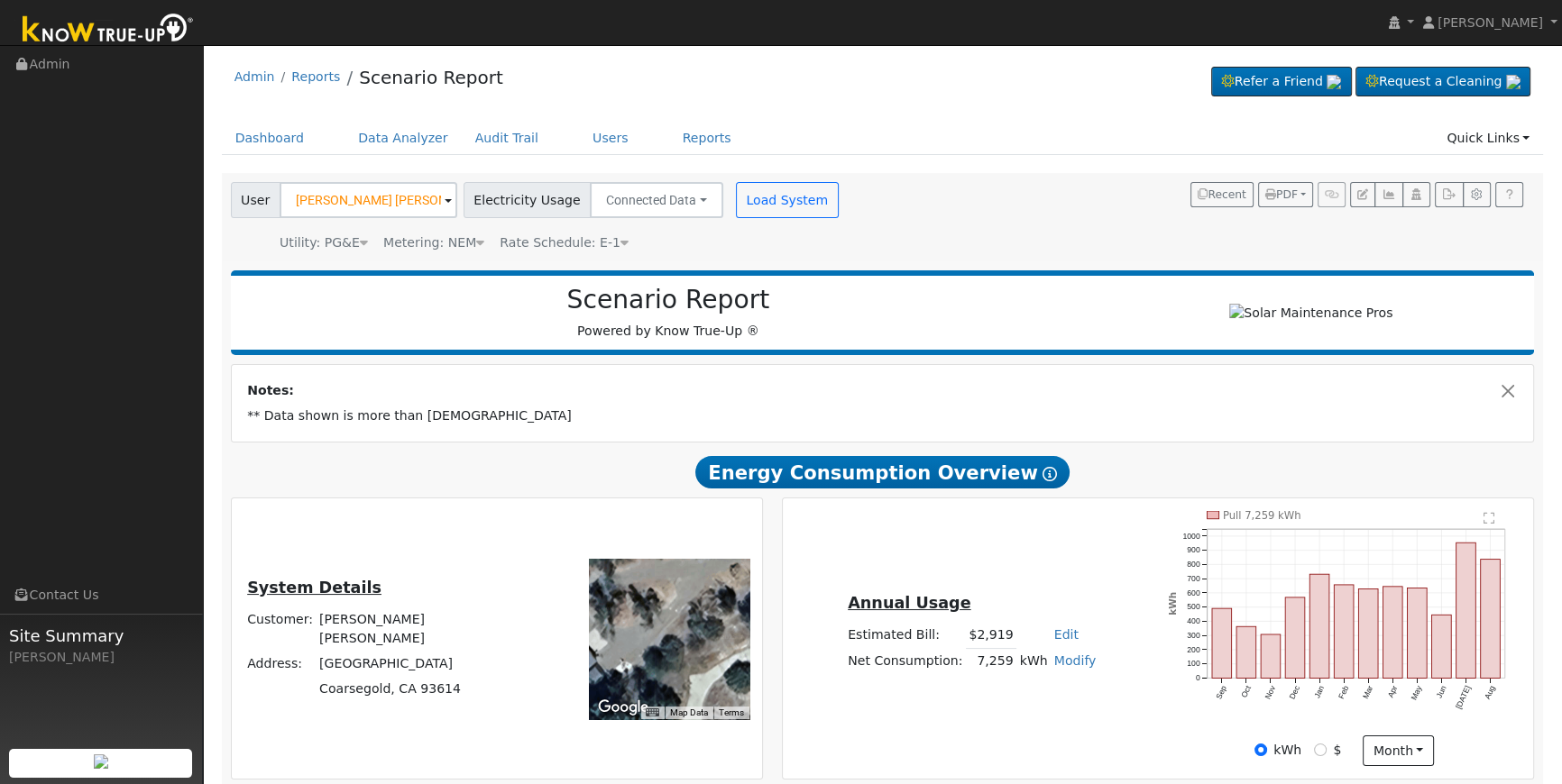
scroll to position [222, 0]
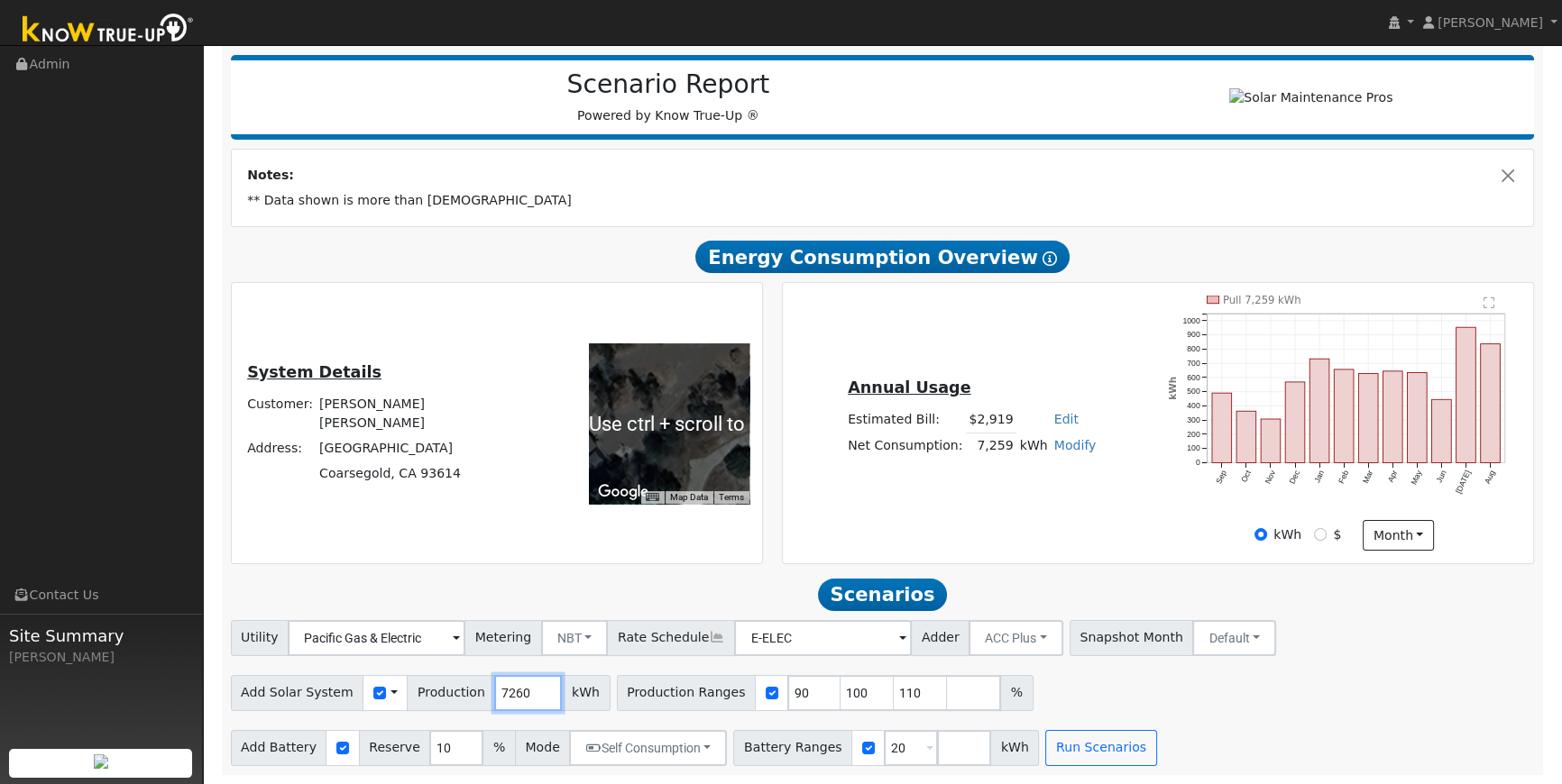
click at [521, 691] on input "7260" at bounding box center [528, 693] width 68 height 36
click at [510, 693] on input "7260" at bounding box center [528, 693] width 68 height 36
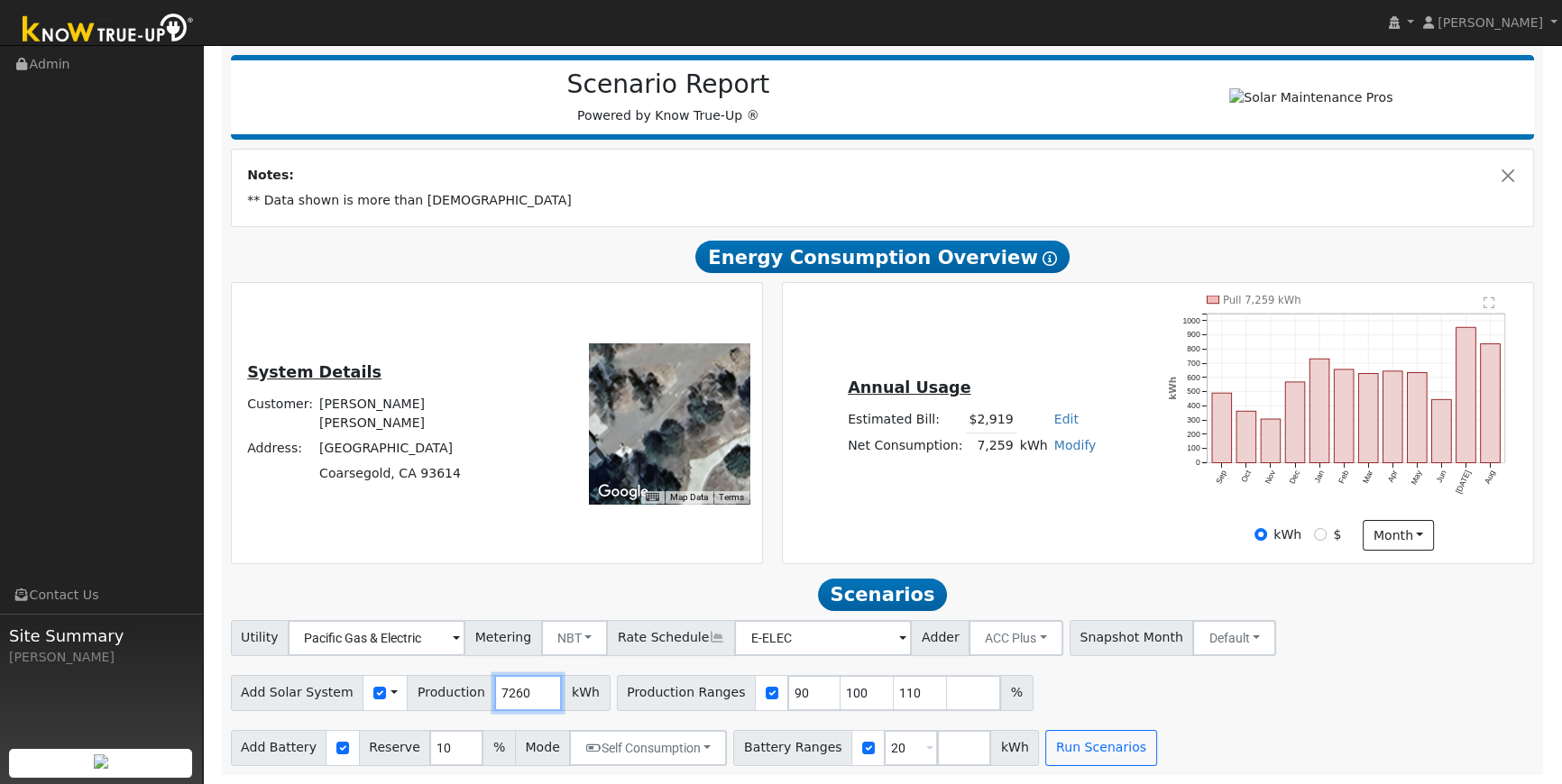
click at [510, 693] on input "7260" at bounding box center [528, 693] width 68 height 36
type input "10278"
click at [1339, 649] on div "Utility Pacific Gas & Electric Metering NBT NEM NBT Rate Schedule E-ELEC Adder …" at bounding box center [881, 634] width 1310 height 42
click at [789, 694] on input "89" at bounding box center [814, 693] width 54 height 36
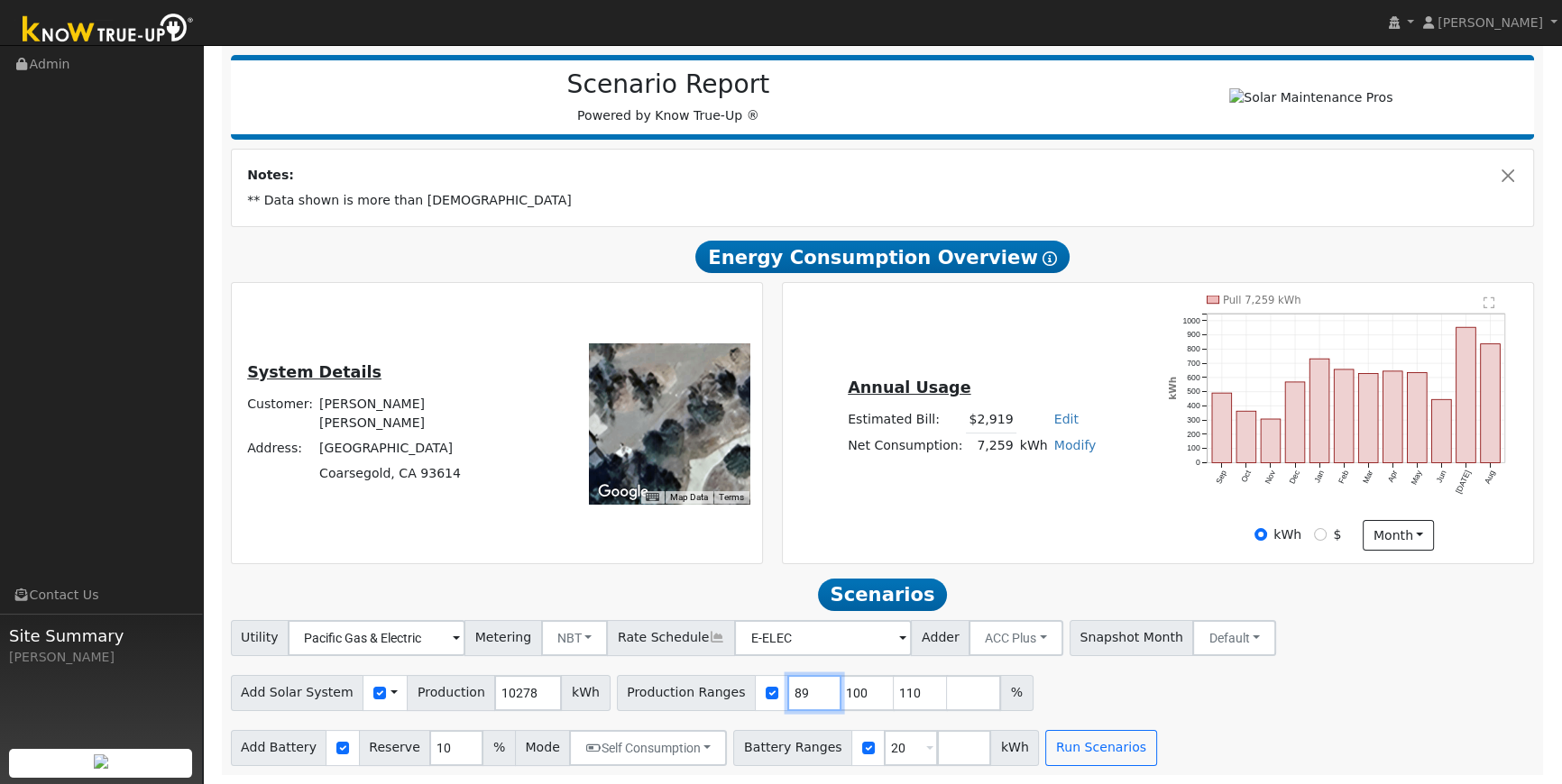
click at [787, 694] on input "89" at bounding box center [814, 693] width 54 height 36
type input "100"
type input "110"
type input "100"
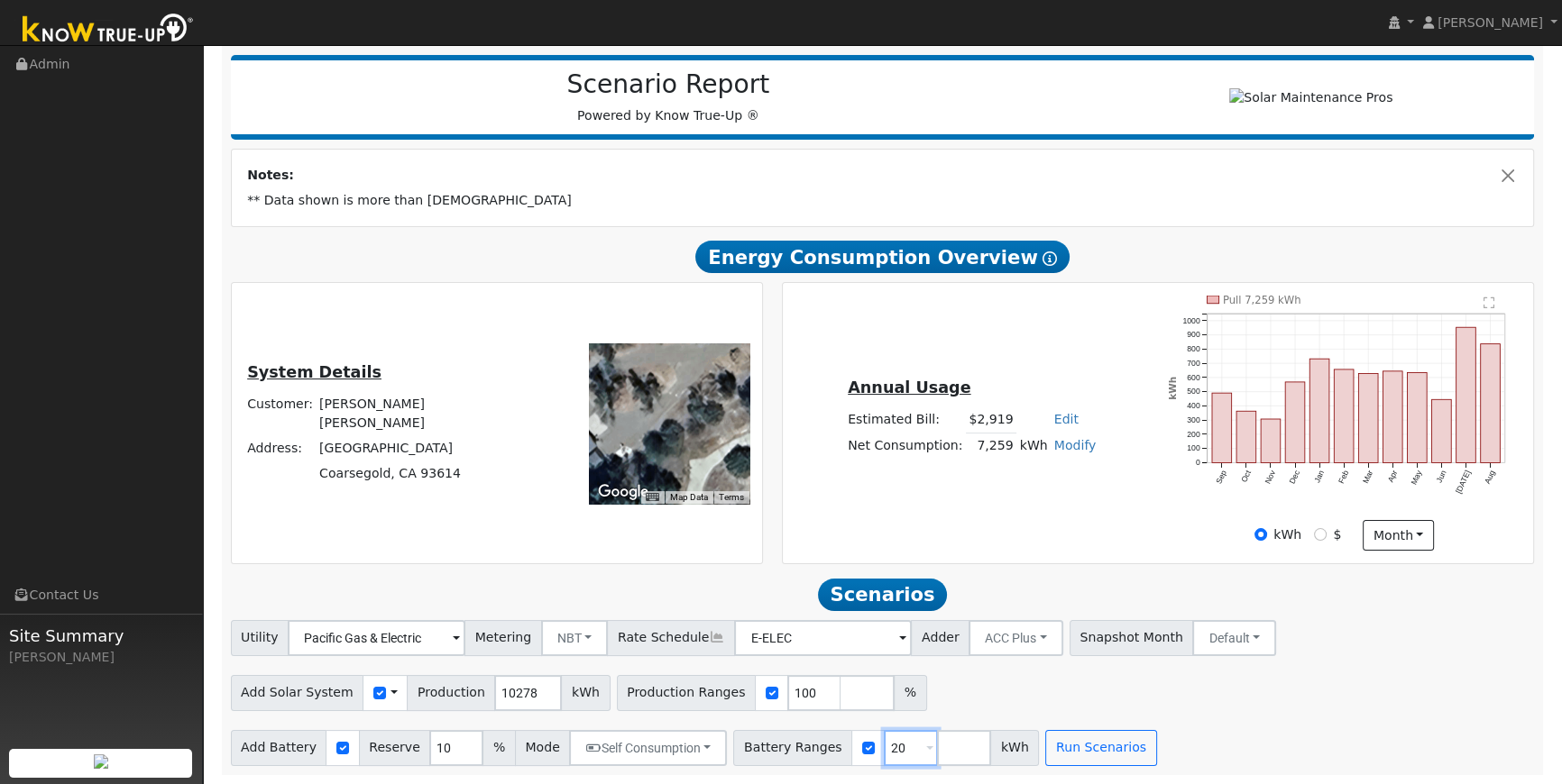
click at [883, 752] on input "20" at bounding box center [910, 748] width 54 height 36
type input "2"
type input "13.5"
click at [1045, 744] on button "Run Scenarios" at bounding box center [1100, 748] width 111 height 36
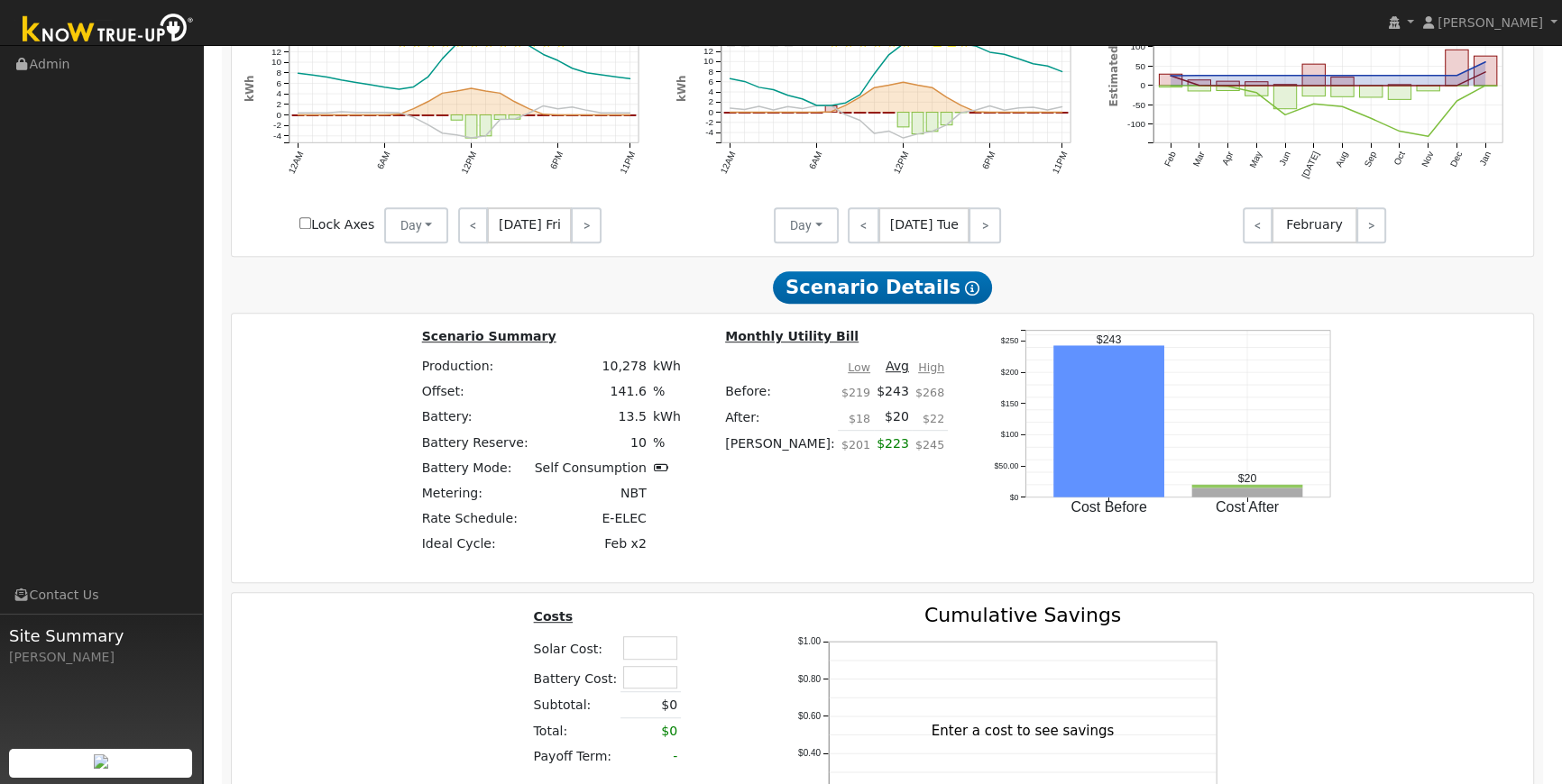
scroll to position [1444, 0]
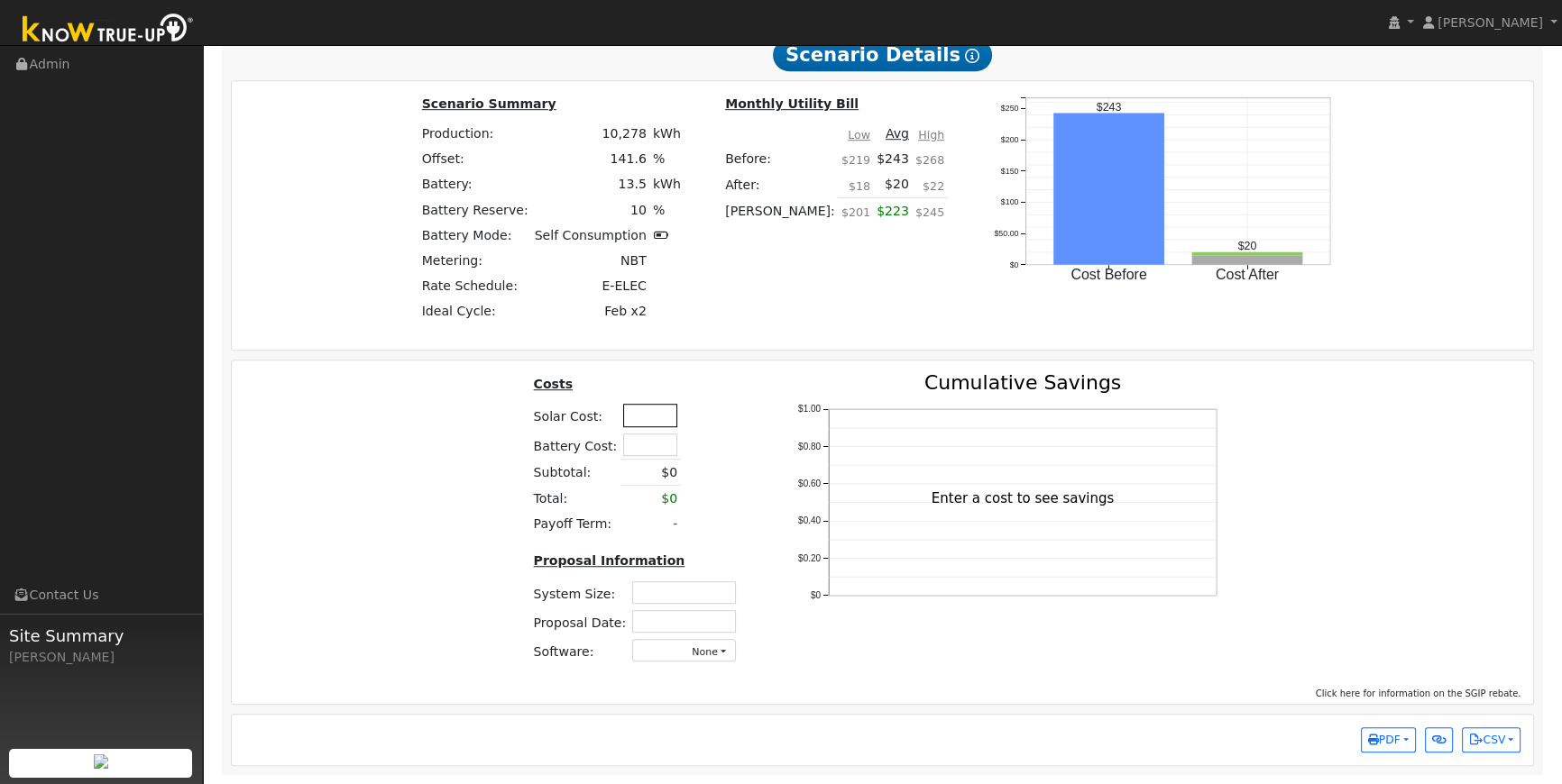
click at [642, 415] on input "text" at bounding box center [651, 414] width 54 height 23
type input "$31,825"
click at [363, 646] on div "Costs Solar Cost: $31,825 Battery Cost: Subtotal: $0 Total: $0 Payoff Term: - P…" at bounding box center [883, 525] width 1315 height 305
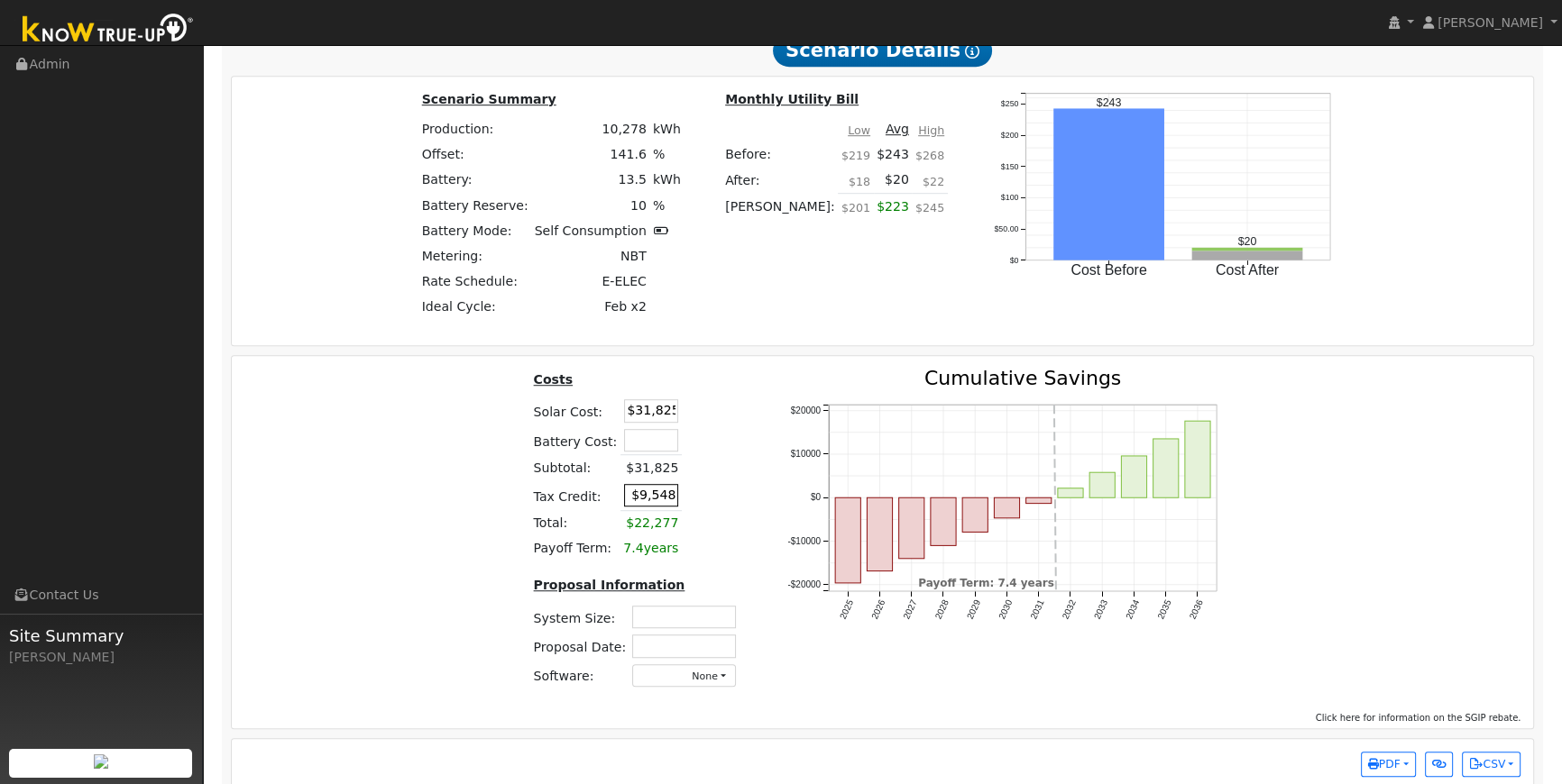
click at [653, 498] on input "$9,548" at bounding box center [651, 495] width 54 height 23
click at [765, 551] on div "2025 2026 2027 2028 2029 2030 2031 2032 2033 2034 2035 2036 -$20000 -$10000 $0 …" at bounding box center [1008, 535] width 489 height 334
click at [682, 498] on td at bounding box center [698, 495] width 32 height 30
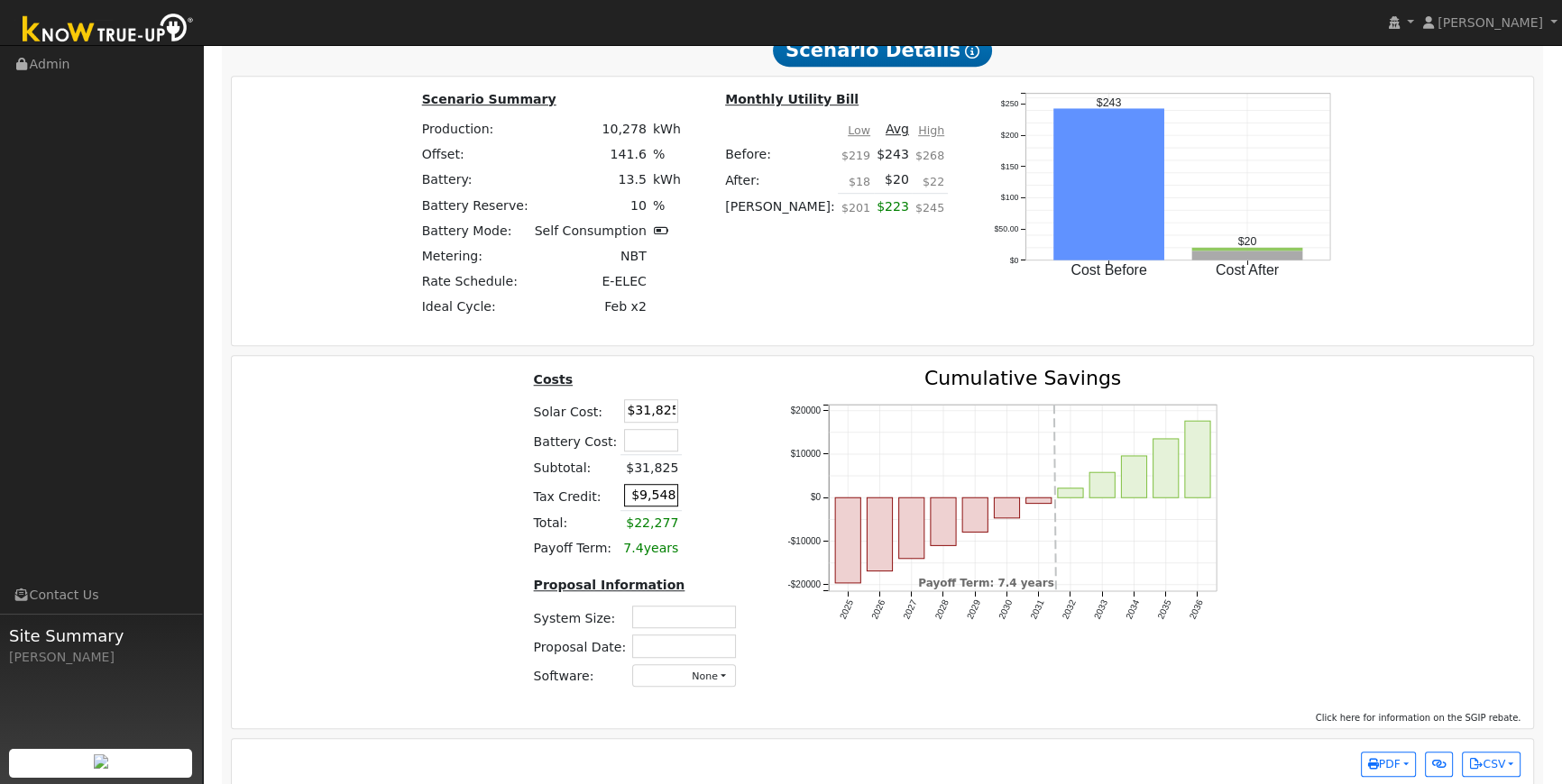
click at [653, 494] on input "$9,548" at bounding box center [651, 495] width 54 height 23
type input "$0"
